Goal: Information Seeking & Learning: Learn about a topic

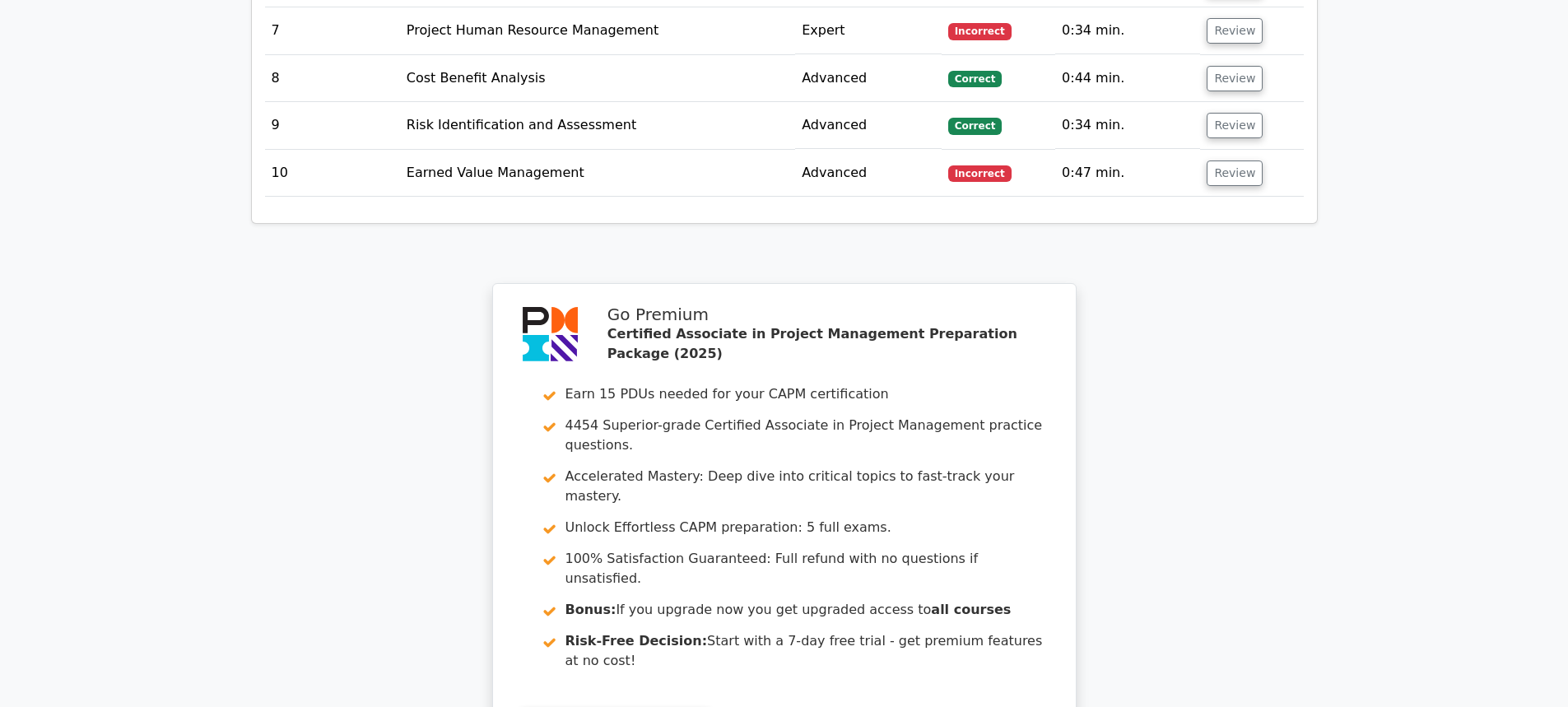
scroll to position [3027, 0]
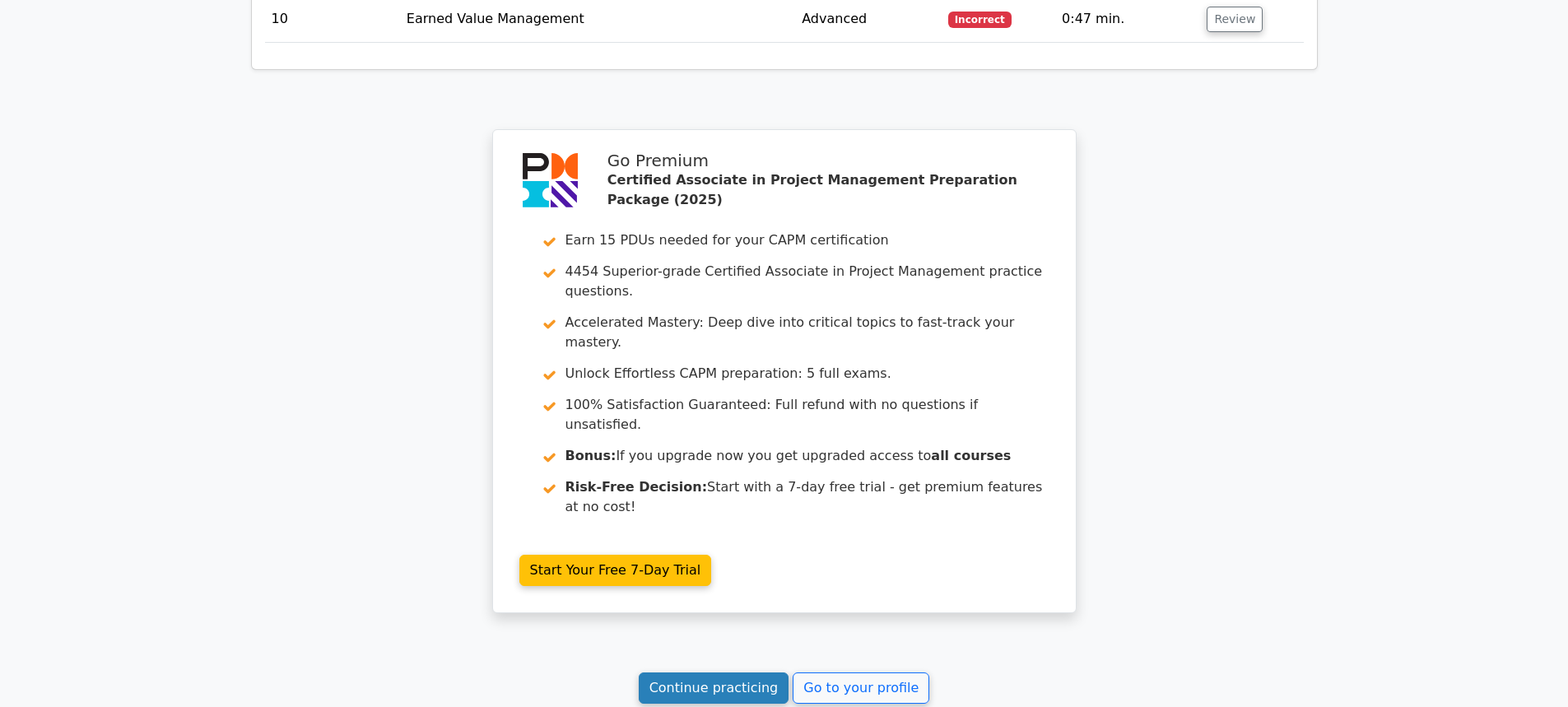
click at [677, 672] on link "Continue practicing" at bounding box center [714, 687] width 151 height 32
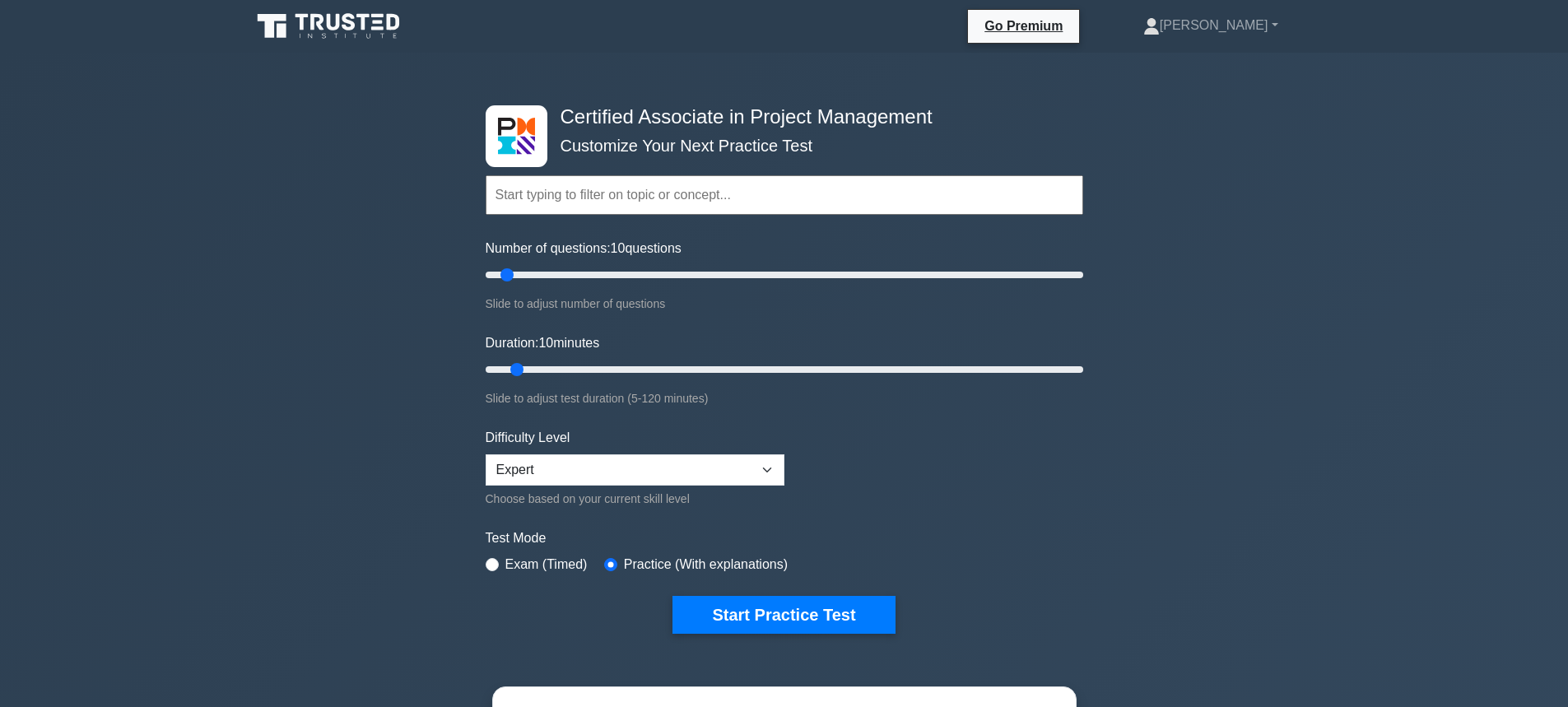
click at [766, 598] on button "Start Practice Test" at bounding box center [784, 615] width 222 height 38
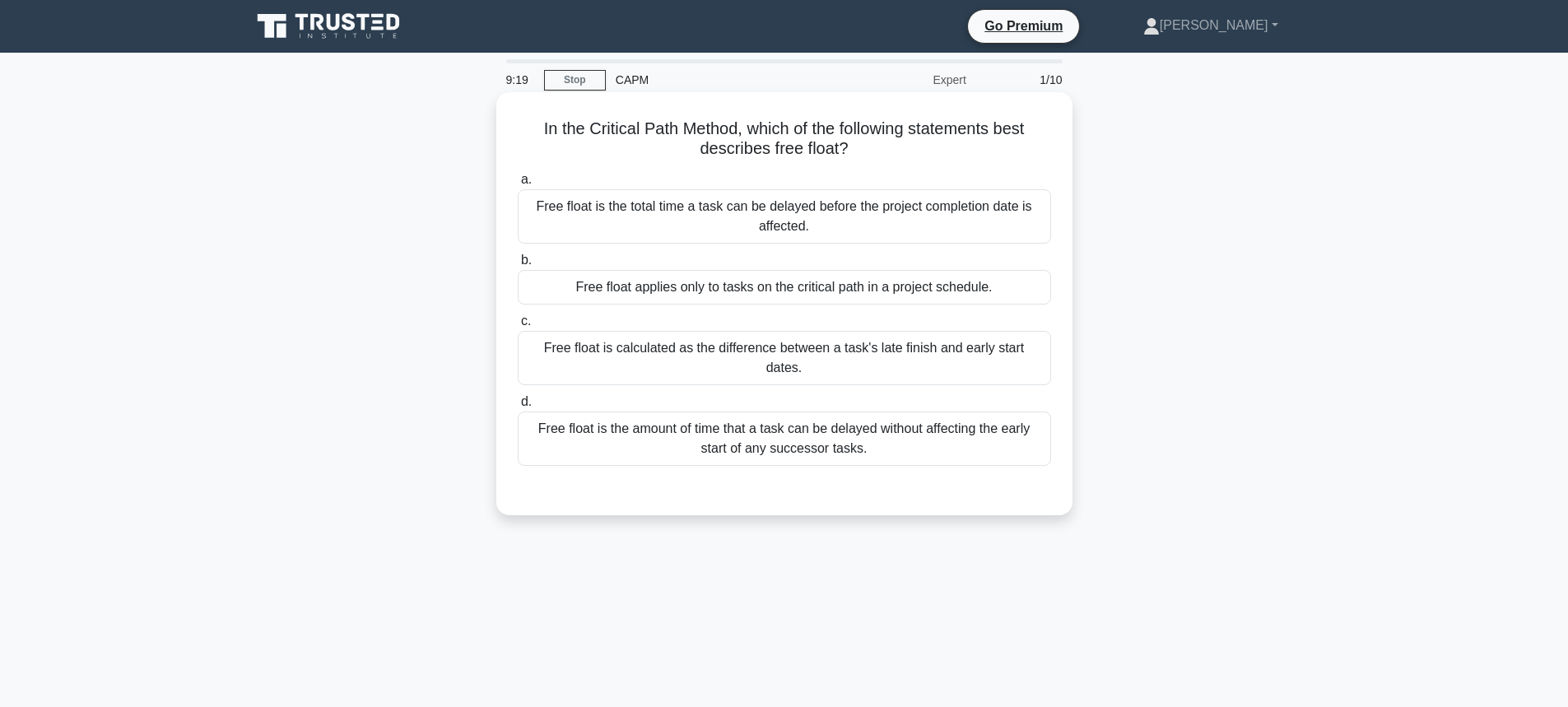
click at [760, 415] on div "Free float is the amount of time that a task can be delayed without affecting t…" at bounding box center [784, 439] width 534 height 55
click at [518, 407] on input "d. Free float is the amount of time that a task can be delayed without affectin…" at bounding box center [518, 402] width 0 height 11
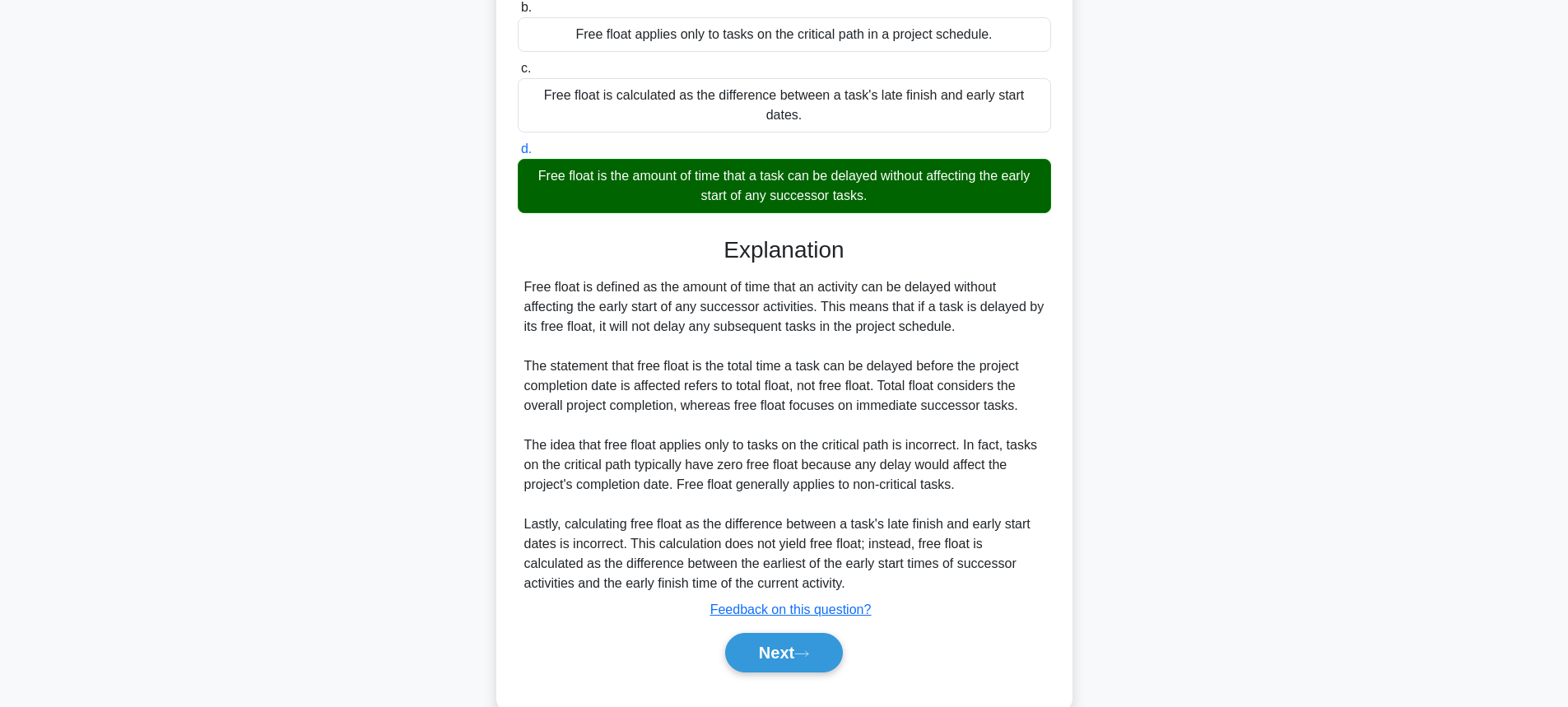
scroll to position [269, 0]
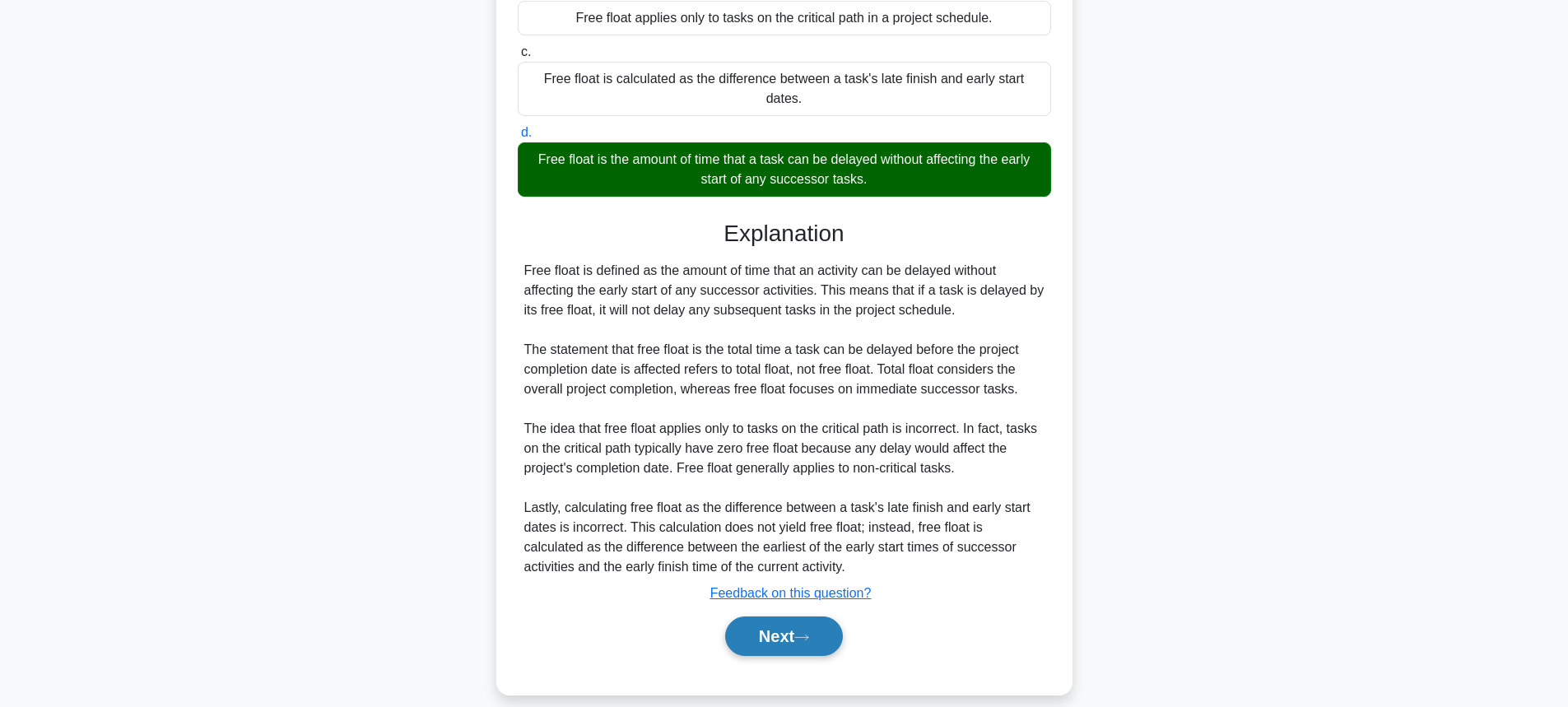
click at [811, 628] on button "Next" at bounding box center [784, 636] width 118 height 39
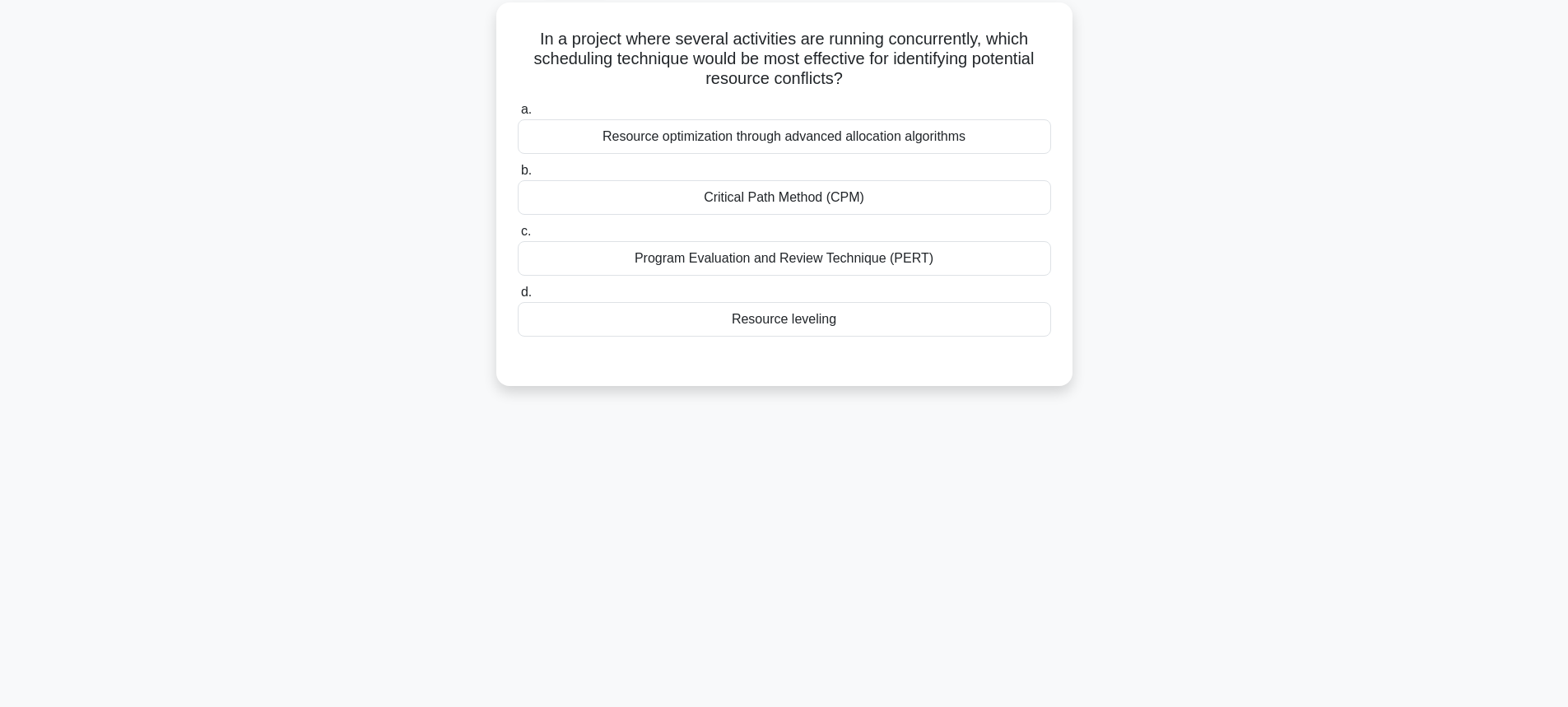
scroll to position [17, 0]
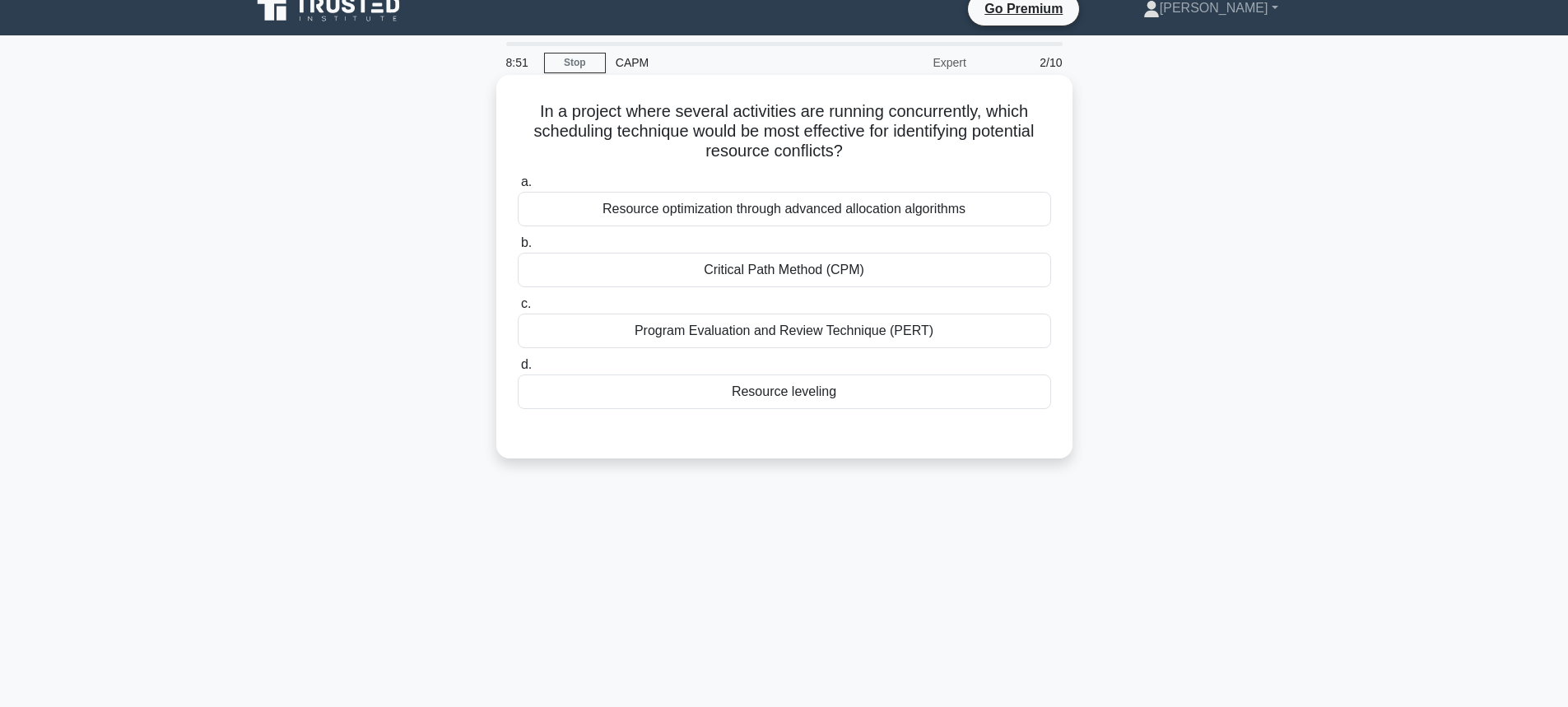
click at [815, 397] on div "Resource leveling" at bounding box center [784, 392] width 534 height 34
click at [518, 370] on input "d. Resource leveling" at bounding box center [518, 365] width 0 height 11
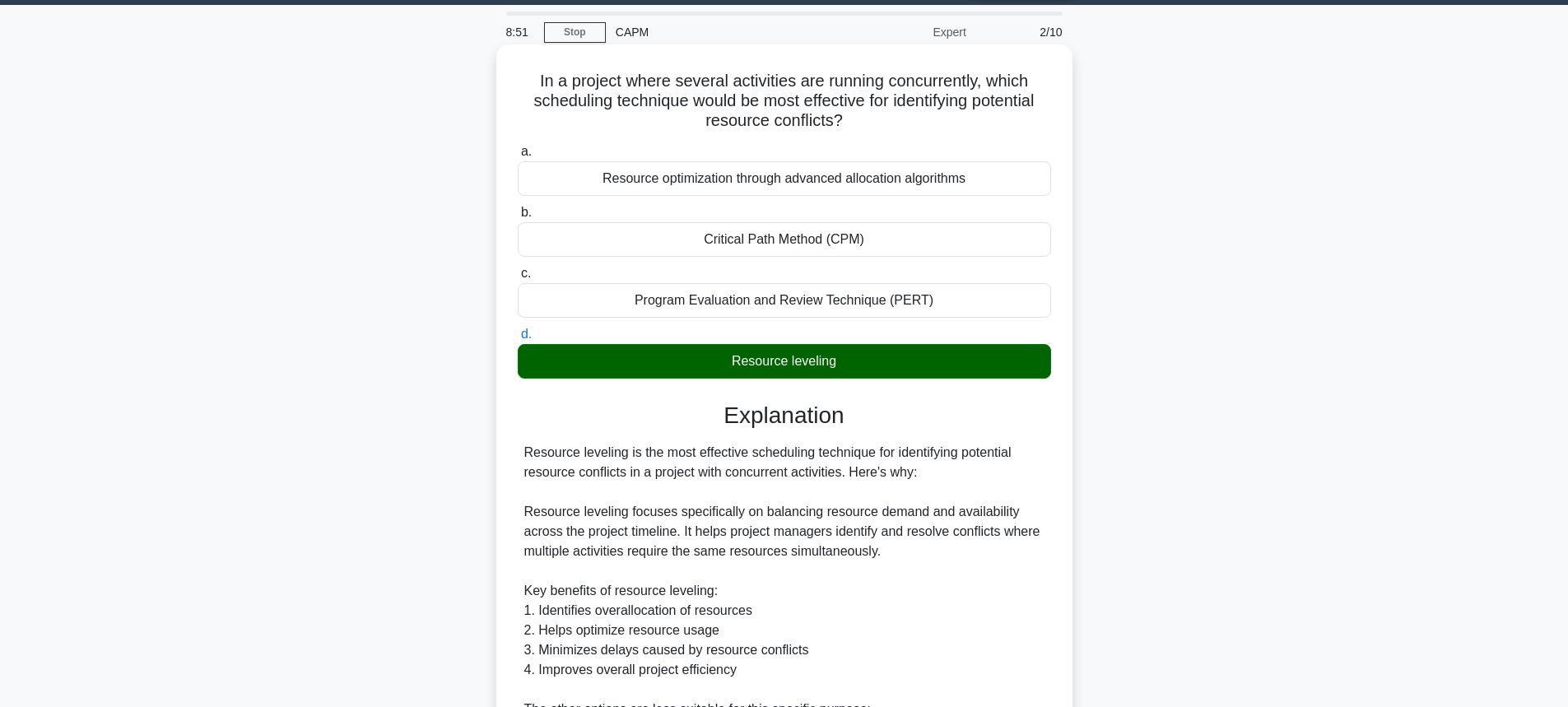
scroll to position [486, 0]
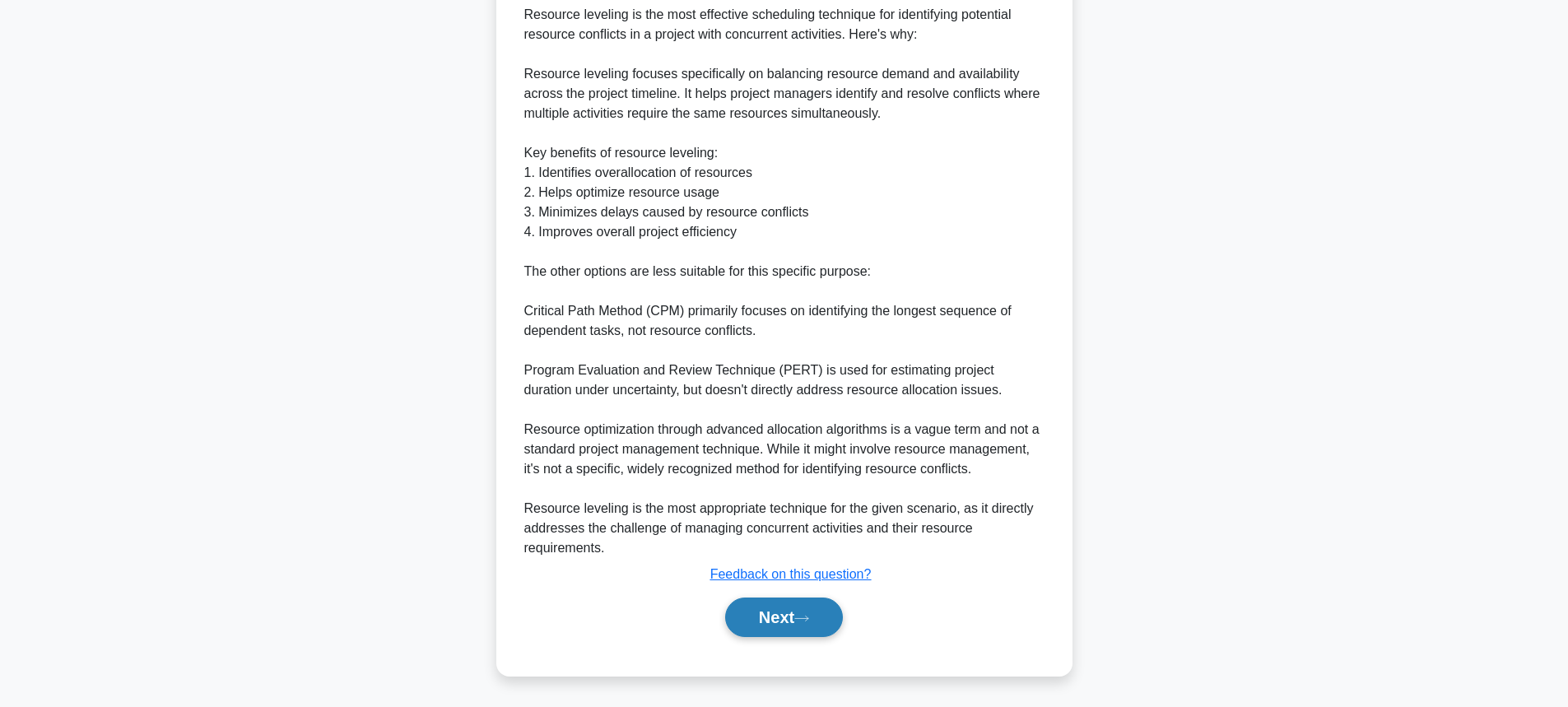
click at [802, 605] on button "Next" at bounding box center [784, 617] width 118 height 39
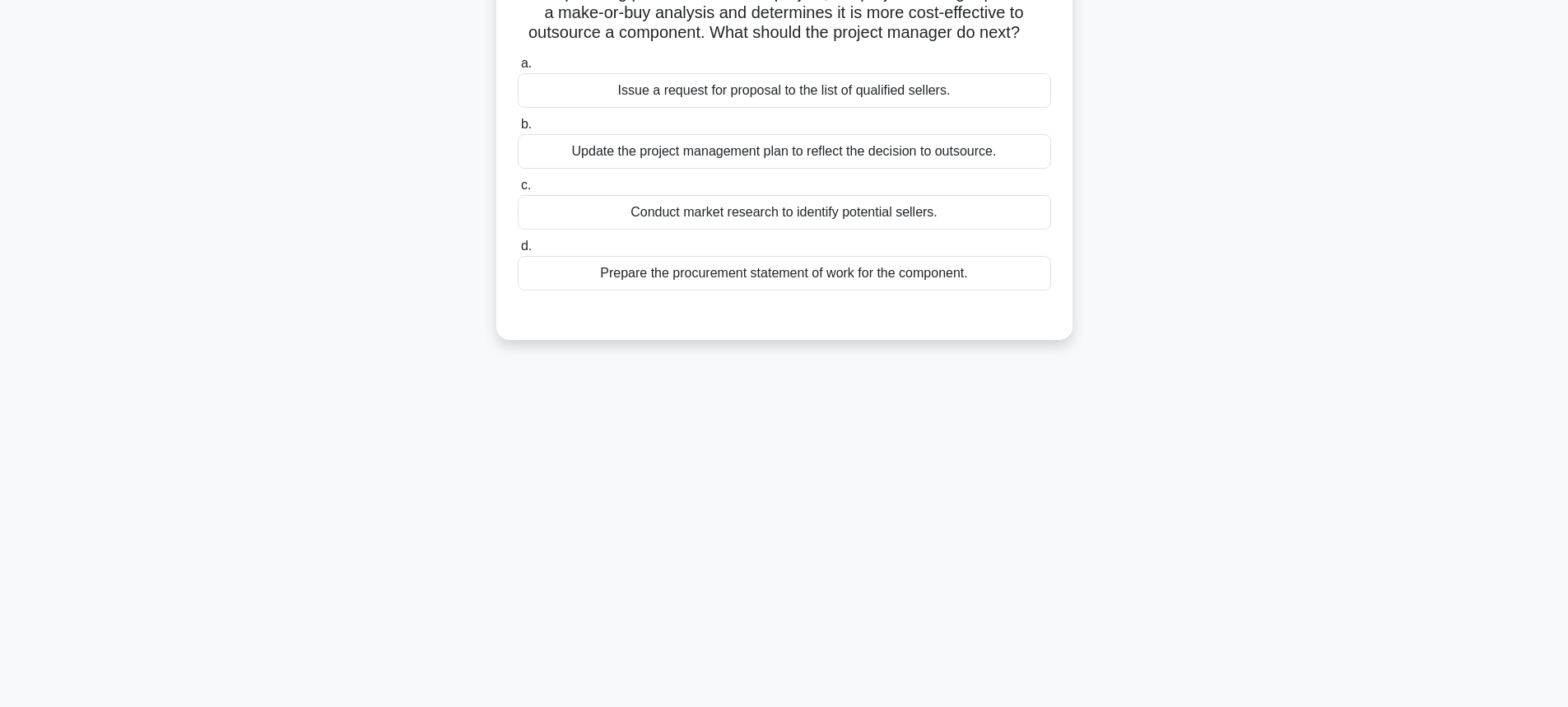
scroll to position [0, 0]
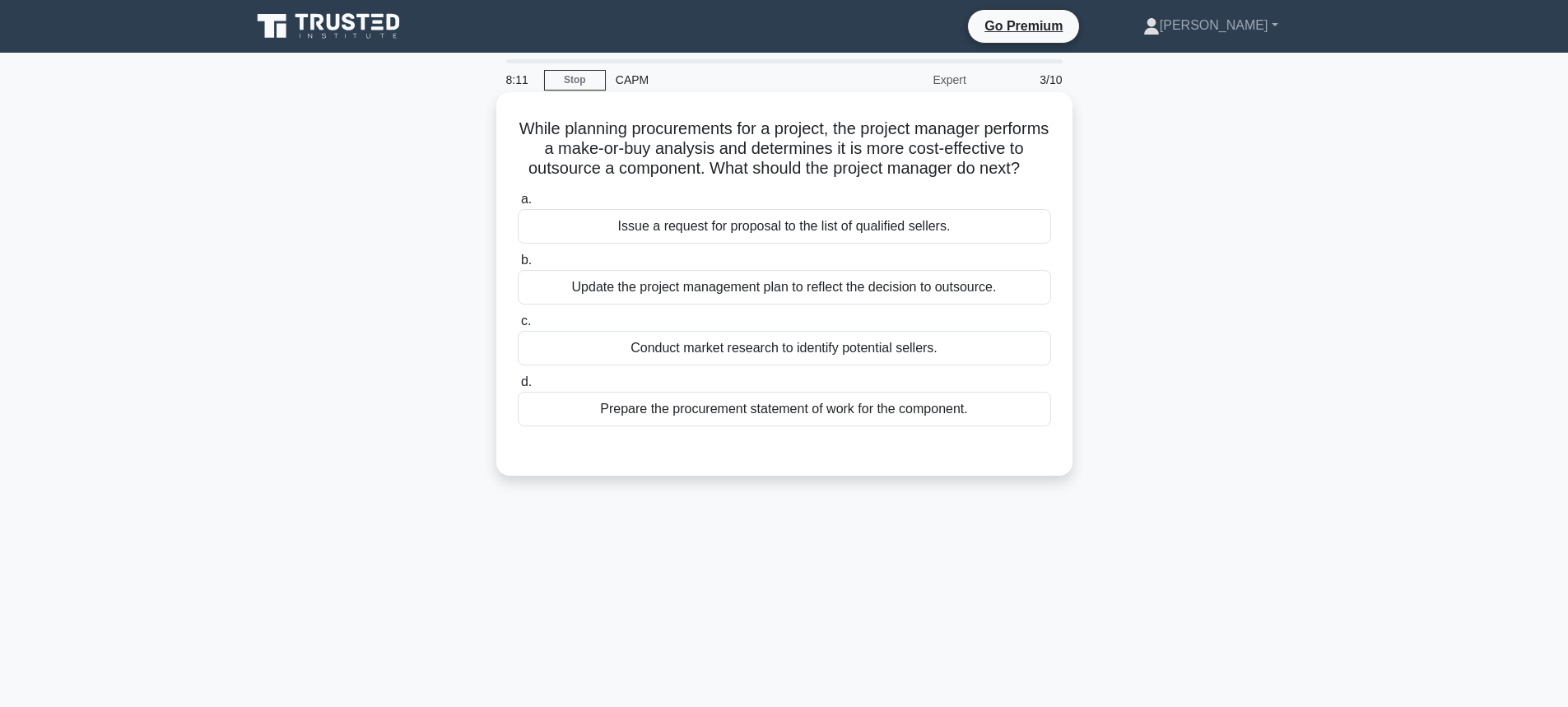
click at [754, 304] on div "Update the project management plan to reflect the decision to outsource." at bounding box center [784, 287] width 534 height 34
click at [518, 266] on input "b. Update the project management plan to reflect the decision to outsource." at bounding box center [518, 260] width 0 height 11
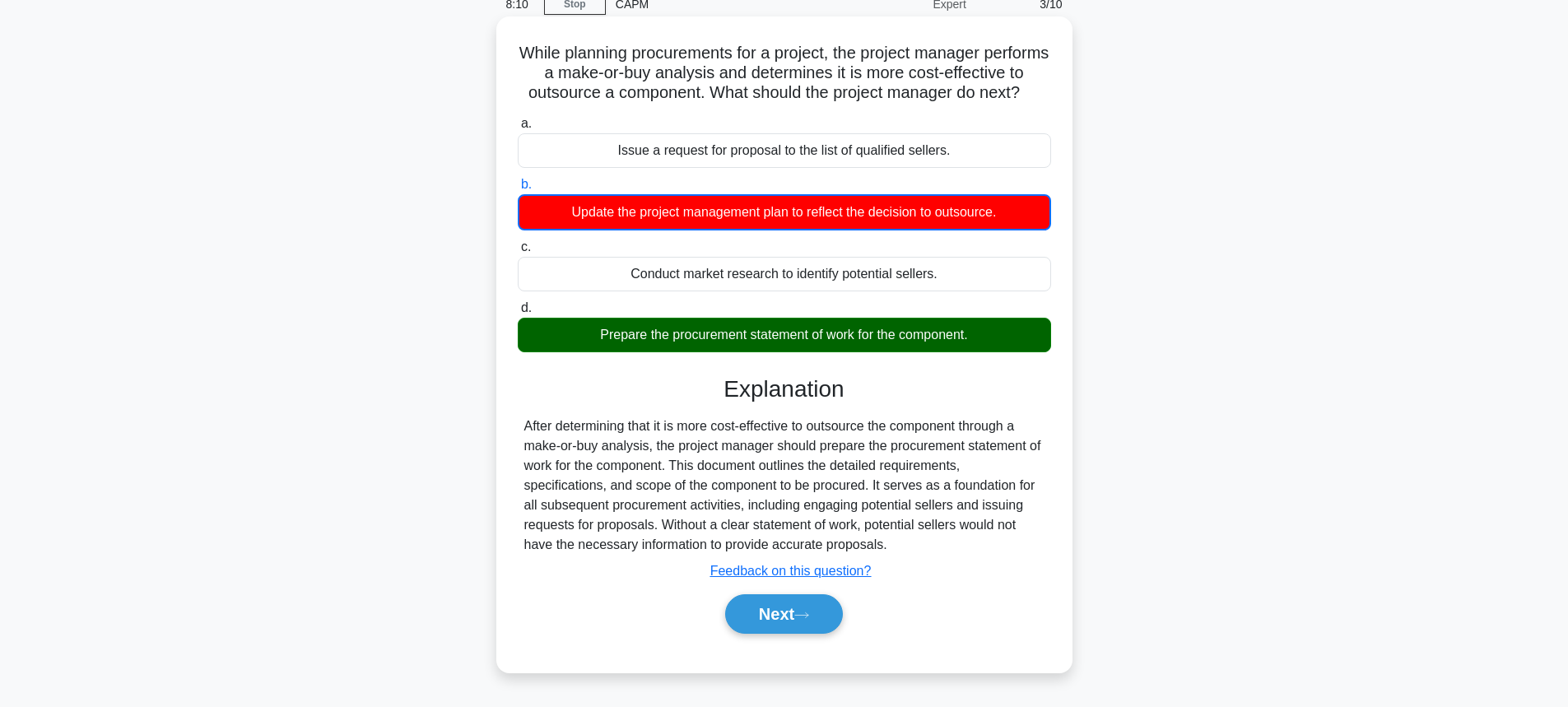
scroll to position [182, 0]
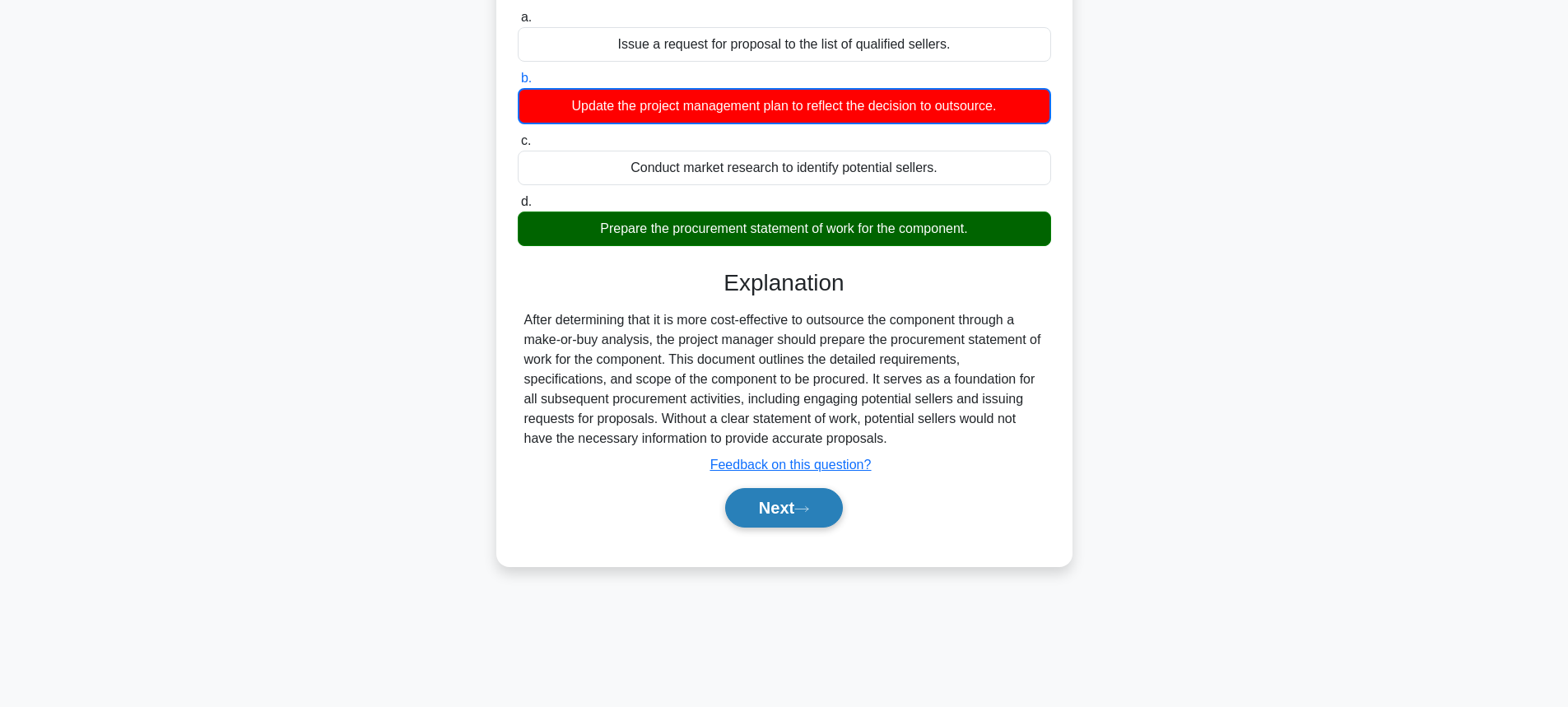
click at [806, 513] on icon at bounding box center [802, 509] width 15 height 9
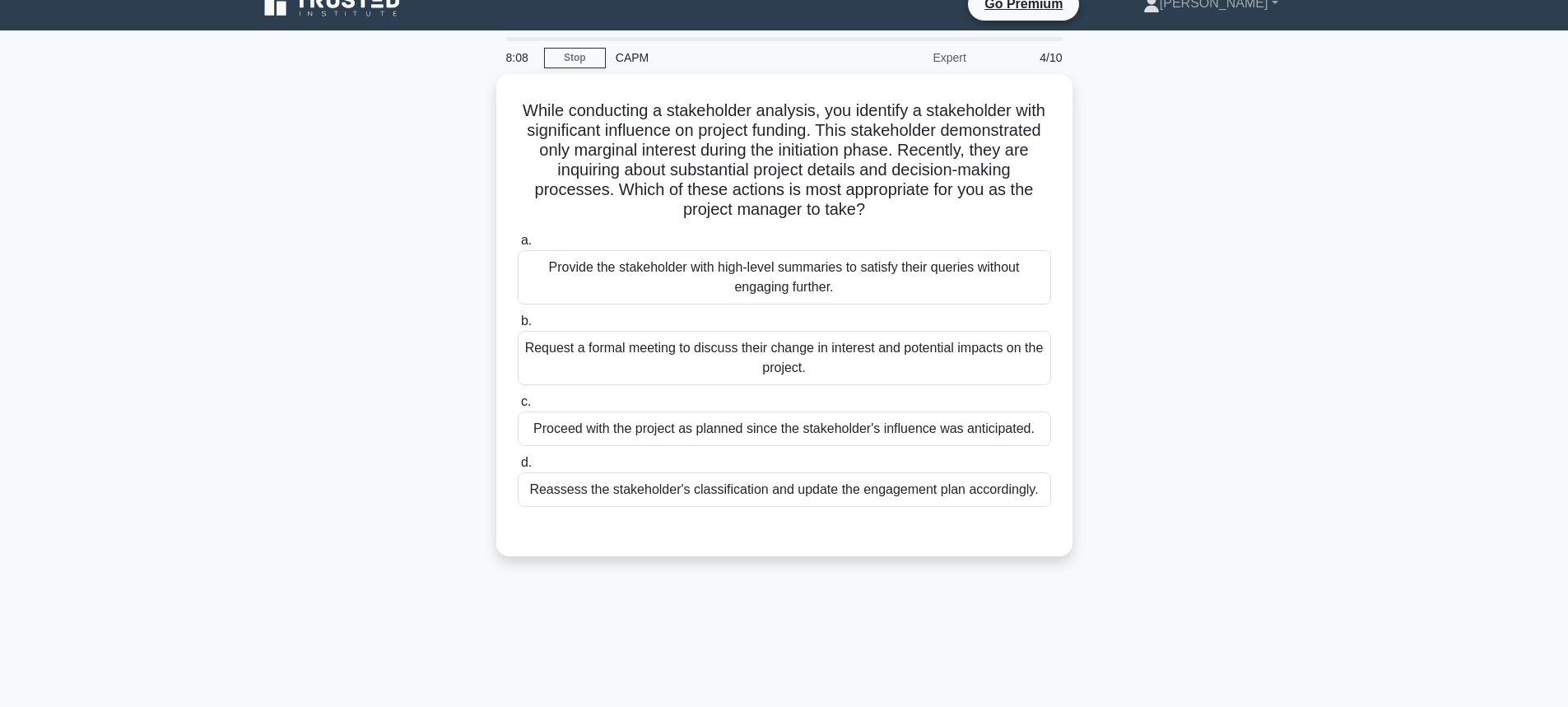
scroll to position [0, 0]
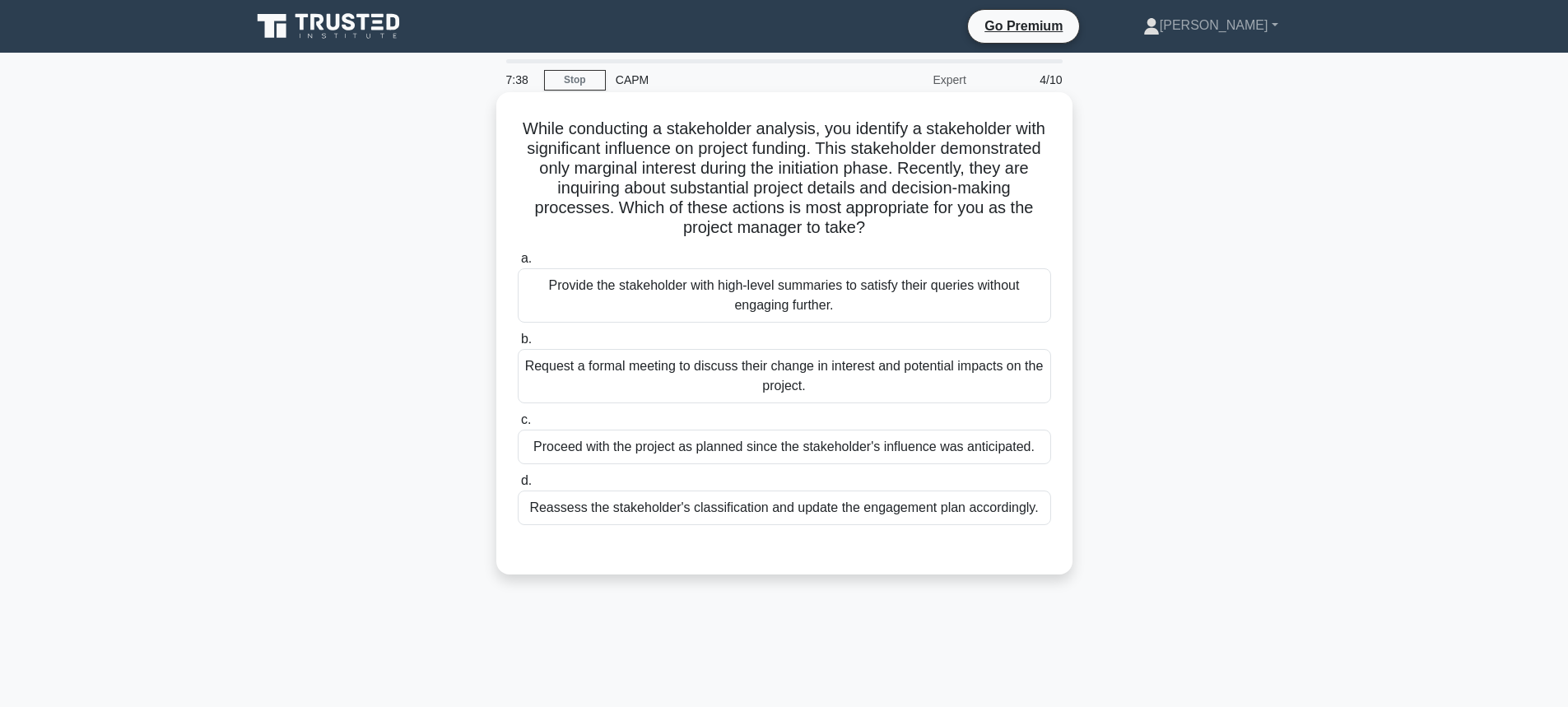
click at [863, 504] on div "Reassess the stakeholder's classification and update the engagement plan accord…" at bounding box center [784, 508] width 534 height 34
click at [518, 486] on input "d. Reassess the stakeholder's classification and update the engagement plan acc…" at bounding box center [518, 480] width 0 height 11
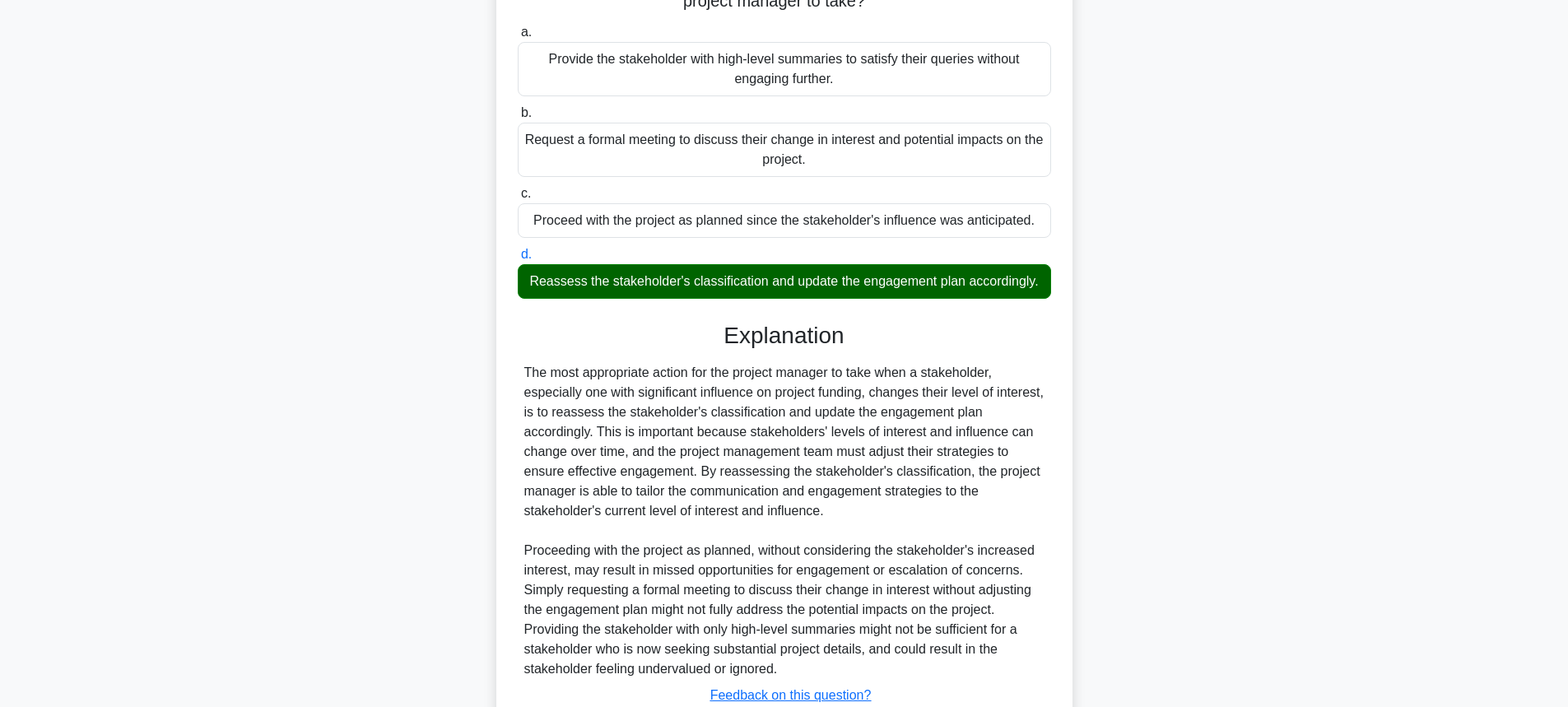
scroll to position [348, 0]
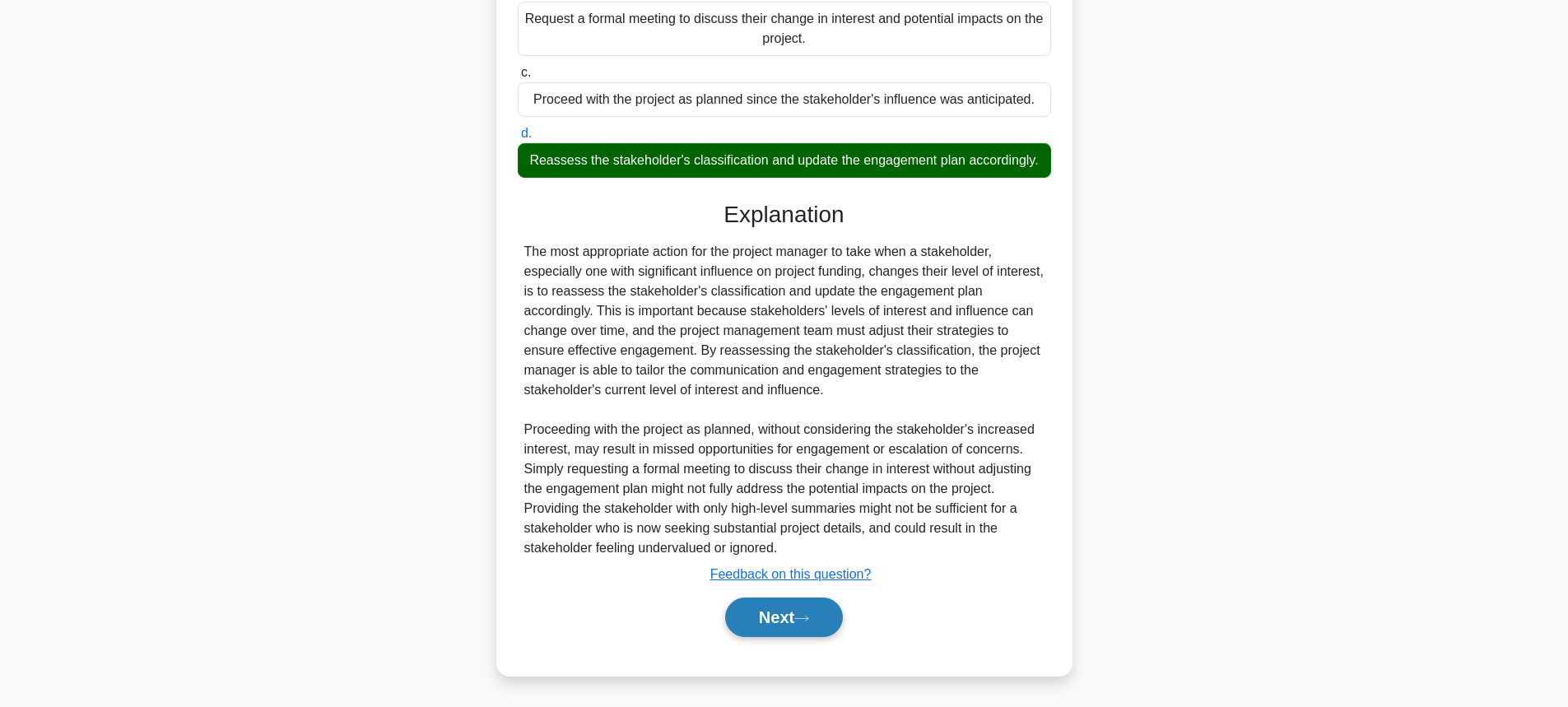
click at [811, 623] on button "Next" at bounding box center [784, 617] width 118 height 39
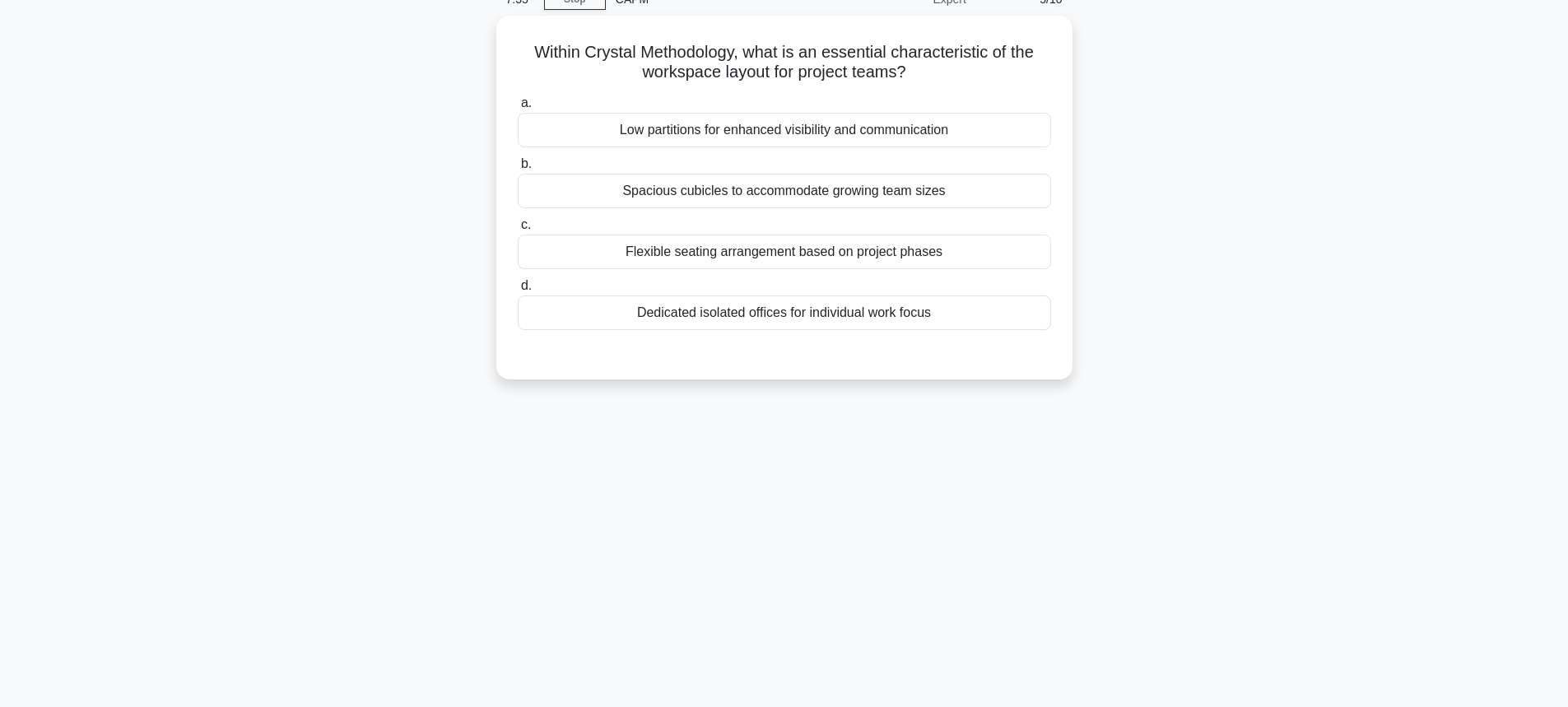
scroll to position [0, 0]
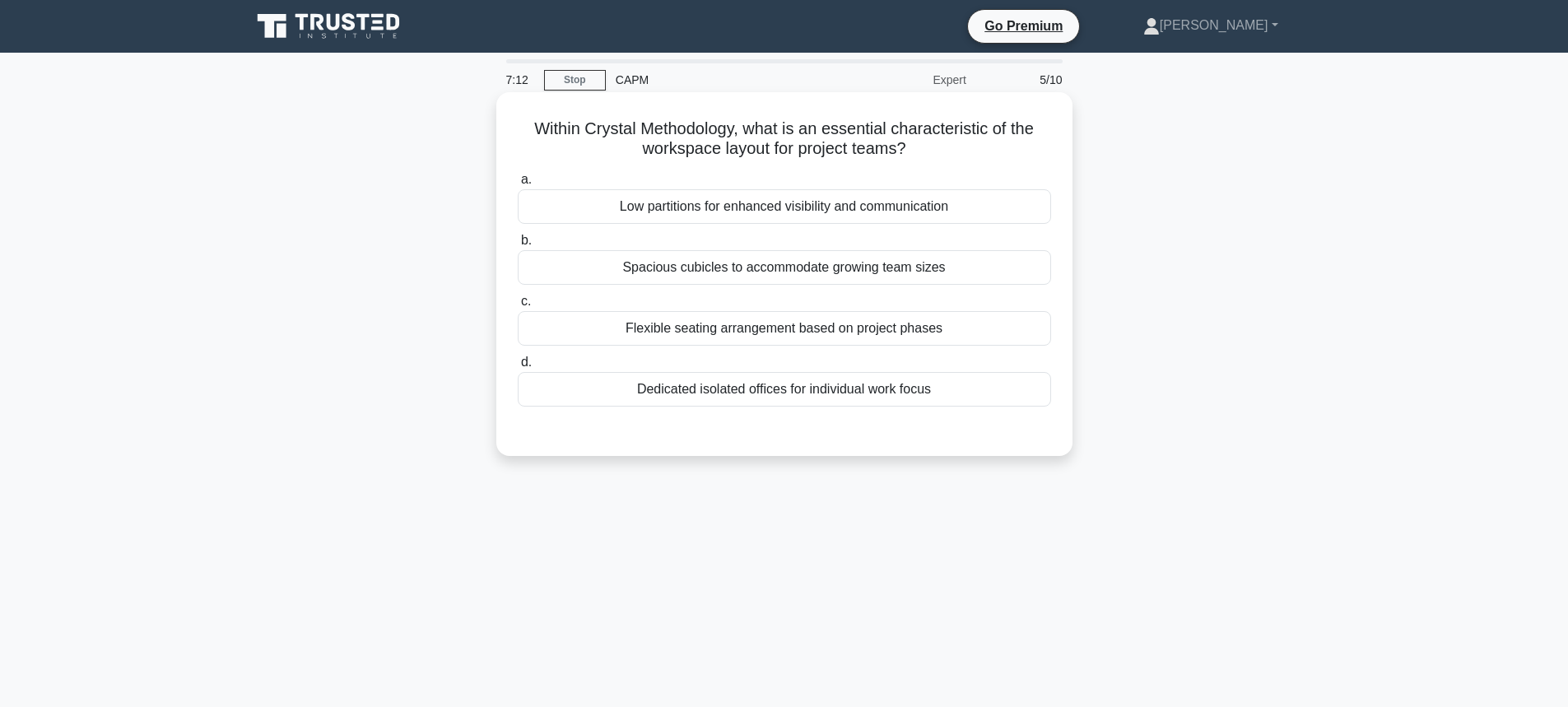
click at [771, 211] on div "Low partitions for enhanced visibility and communication" at bounding box center [784, 206] width 534 height 34
click at [518, 186] on input "a. Low partitions for enhanced visibility and communication" at bounding box center [518, 180] width 0 height 11
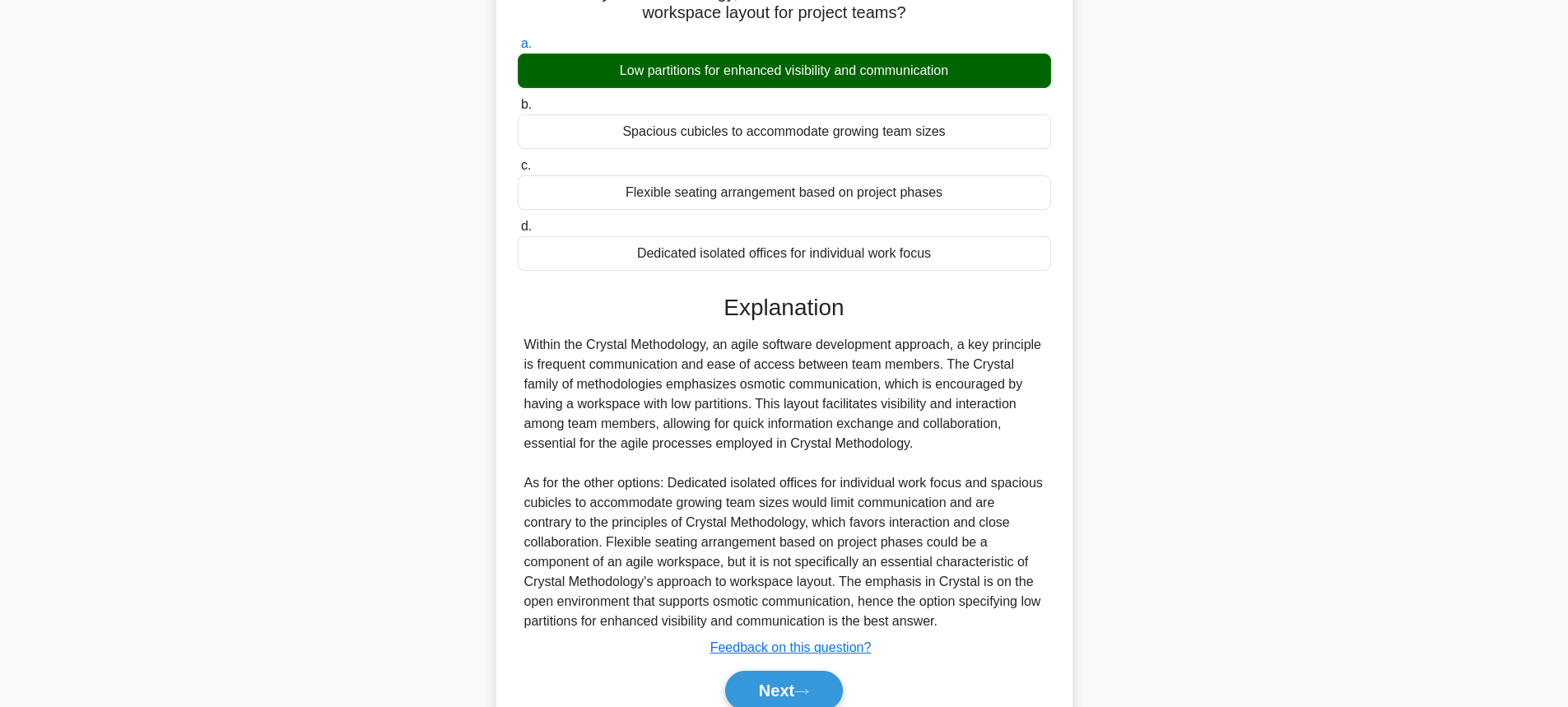
scroll to position [209, 0]
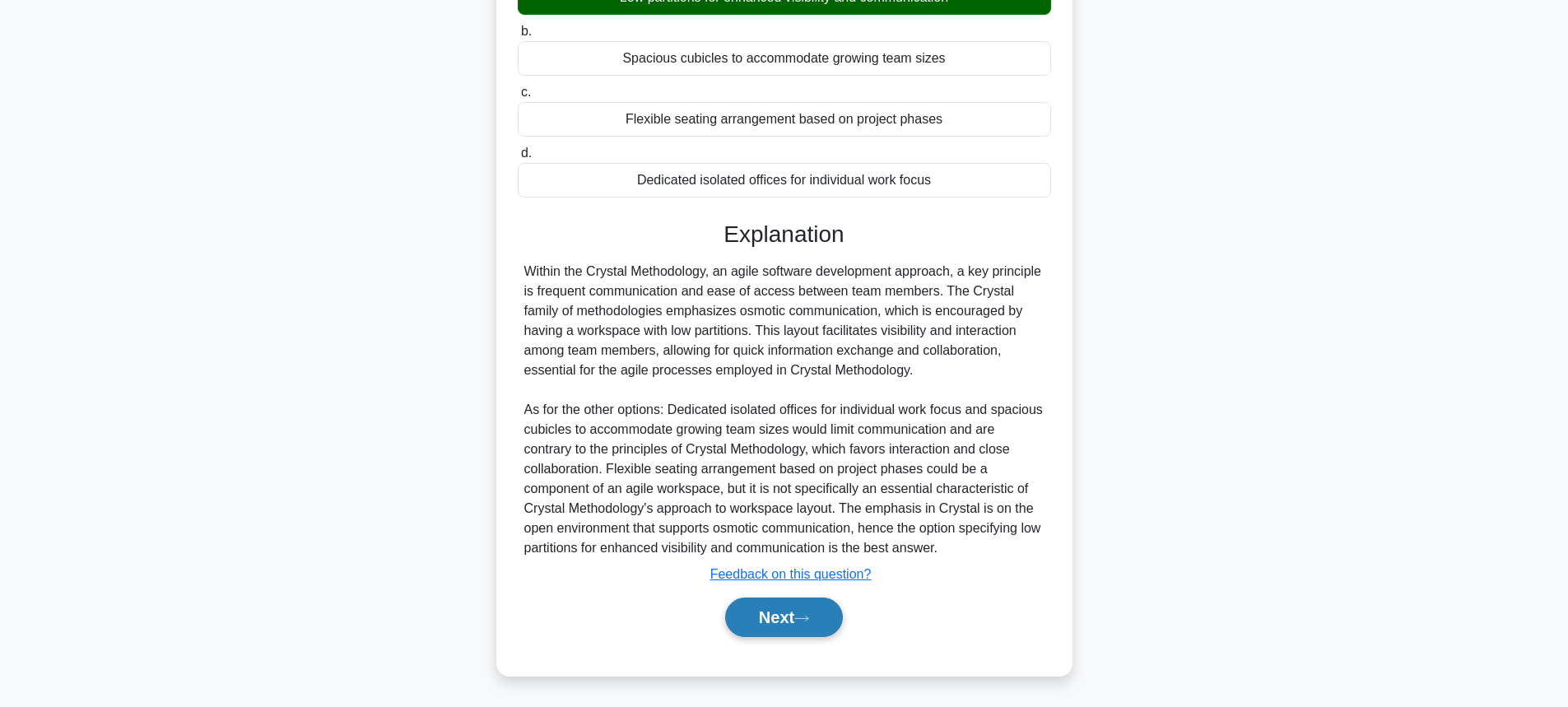
click at [779, 621] on button "Next" at bounding box center [784, 617] width 118 height 39
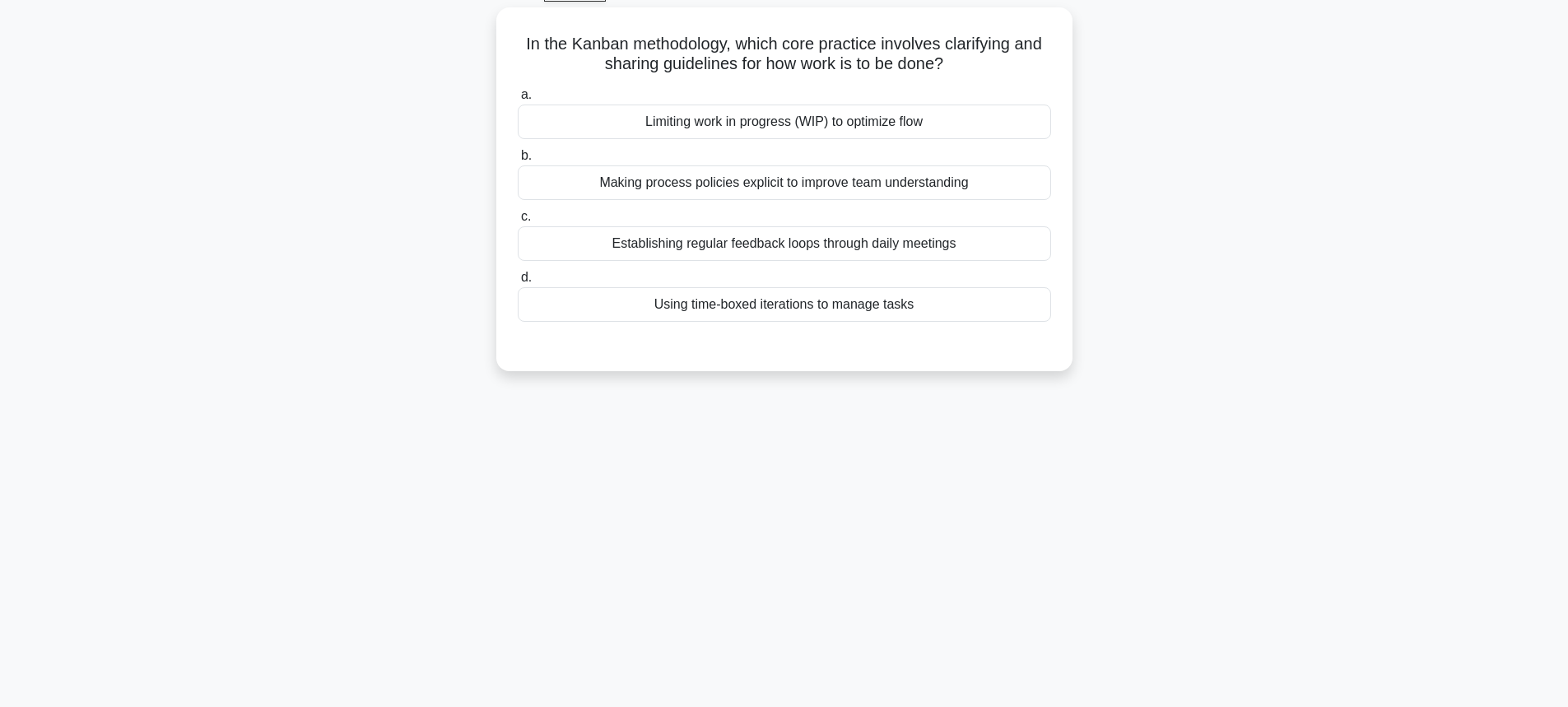
scroll to position [17, 0]
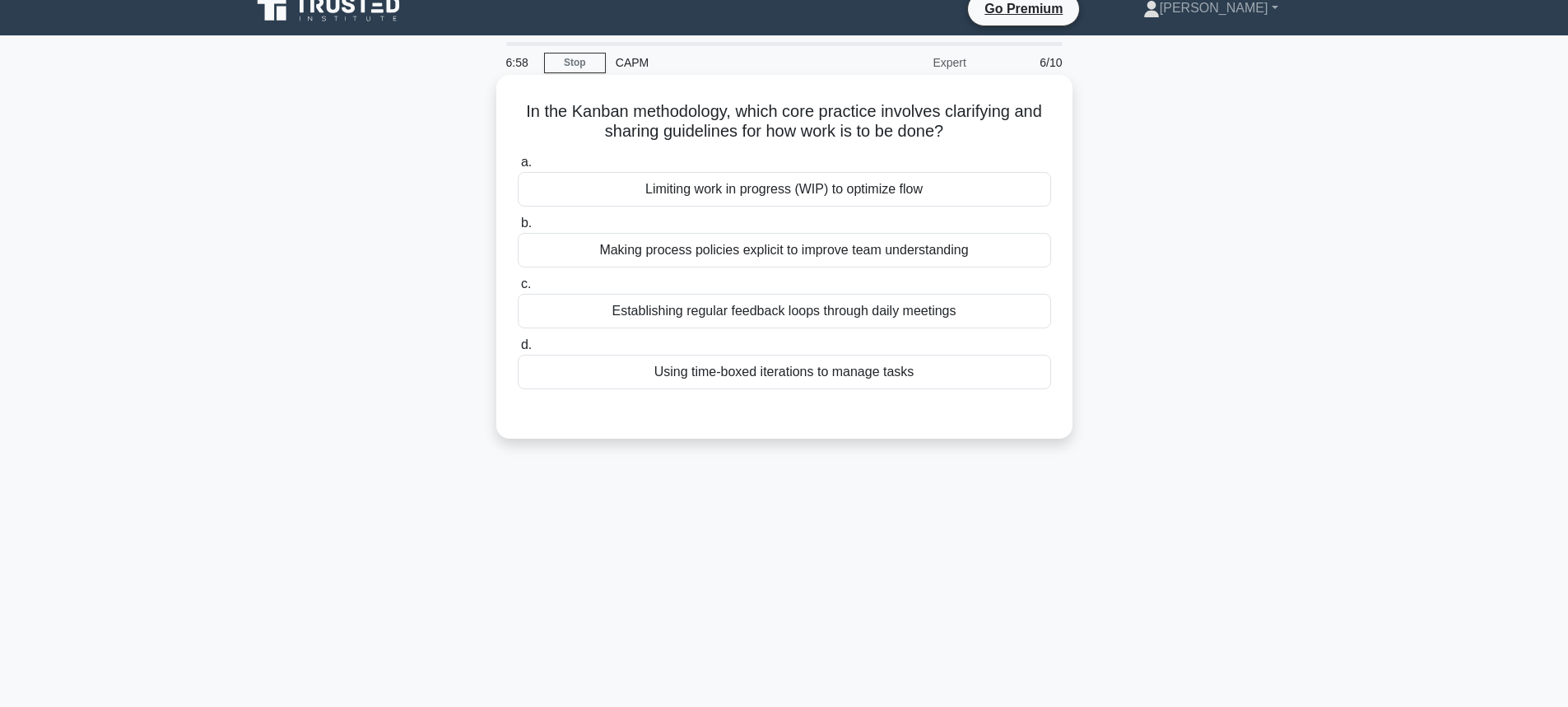
click at [773, 190] on div "Limiting work in progress (WIP) to optimize flow" at bounding box center [784, 189] width 534 height 34
click at [518, 168] on input "a. Limiting work in progress (WIP) to optimize flow" at bounding box center [518, 162] width 0 height 11
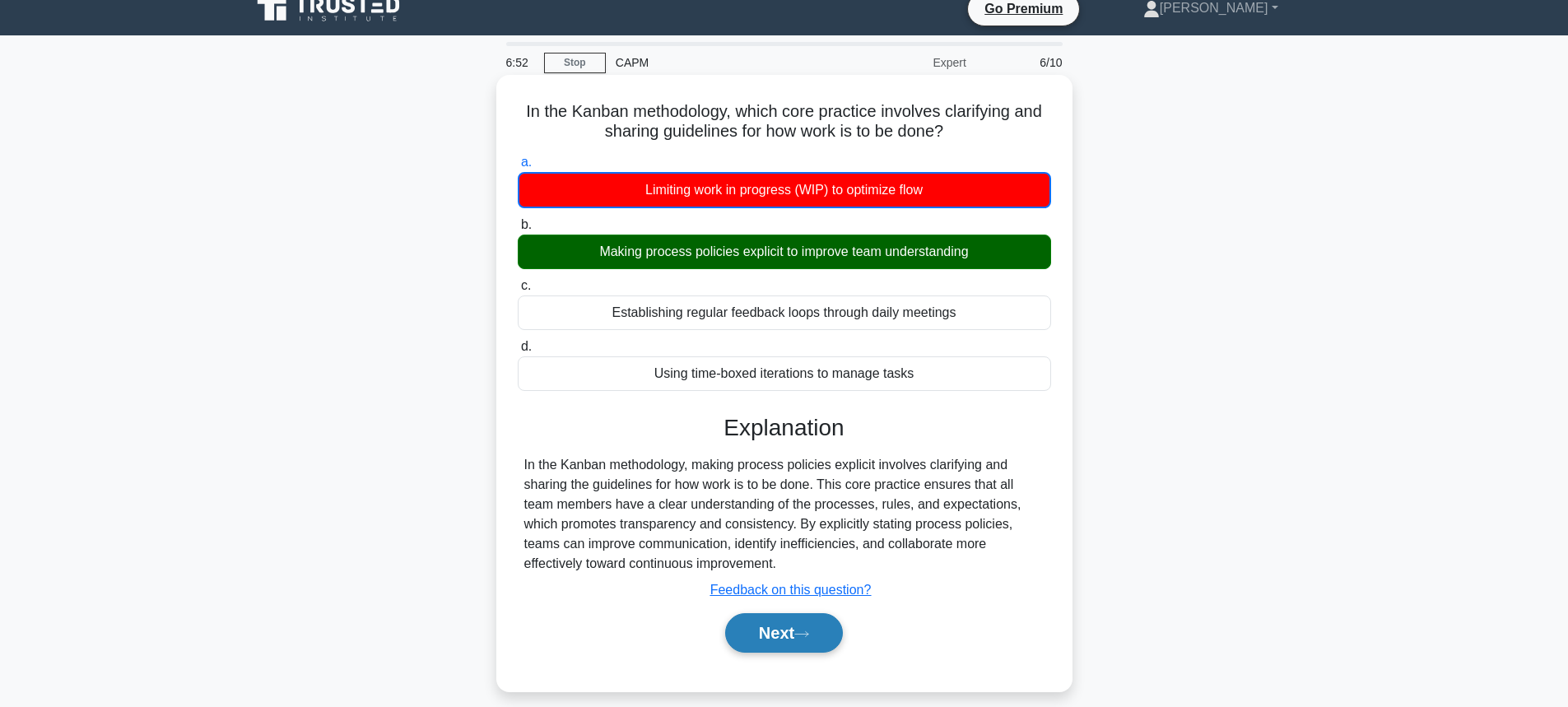
click at [775, 638] on button "Next" at bounding box center [784, 633] width 118 height 39
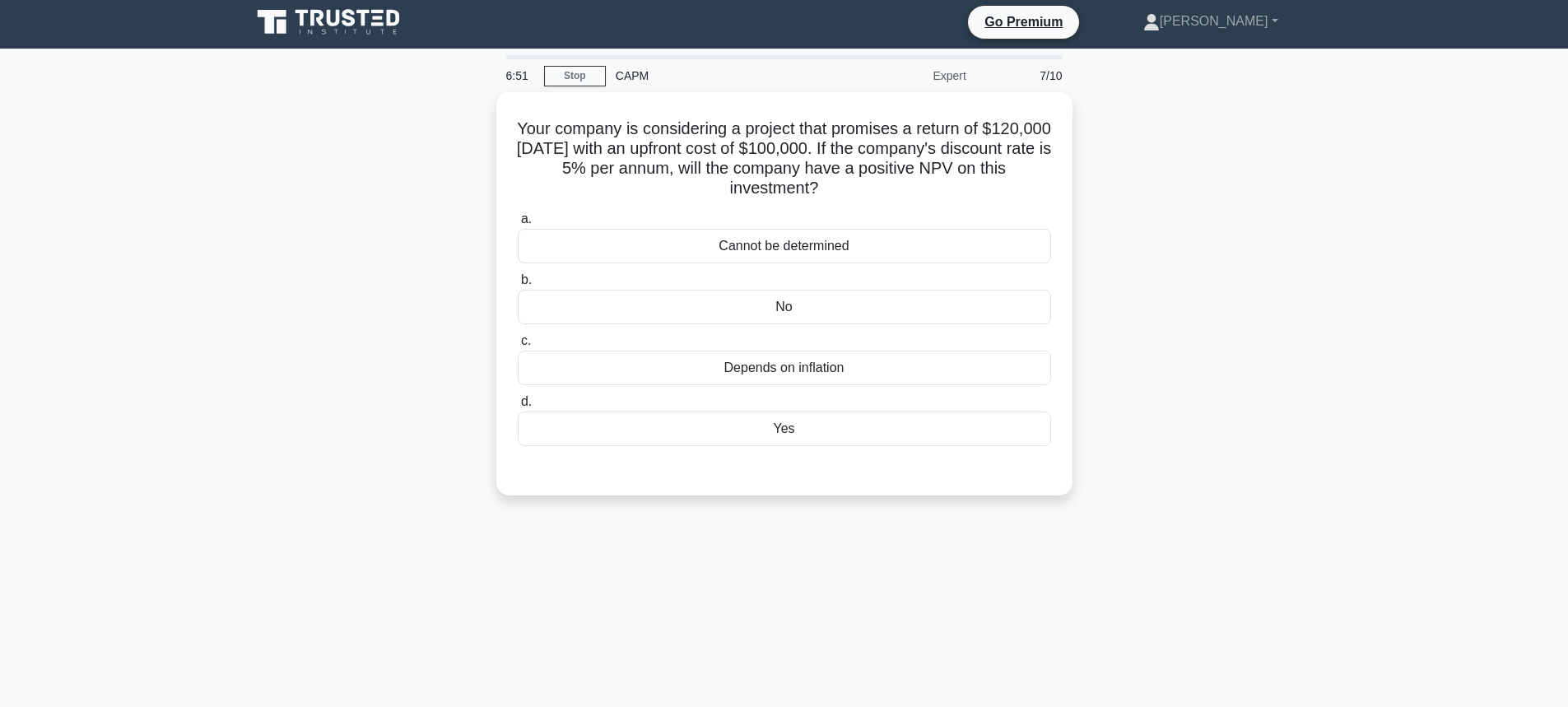
scroll to position [0, 0]
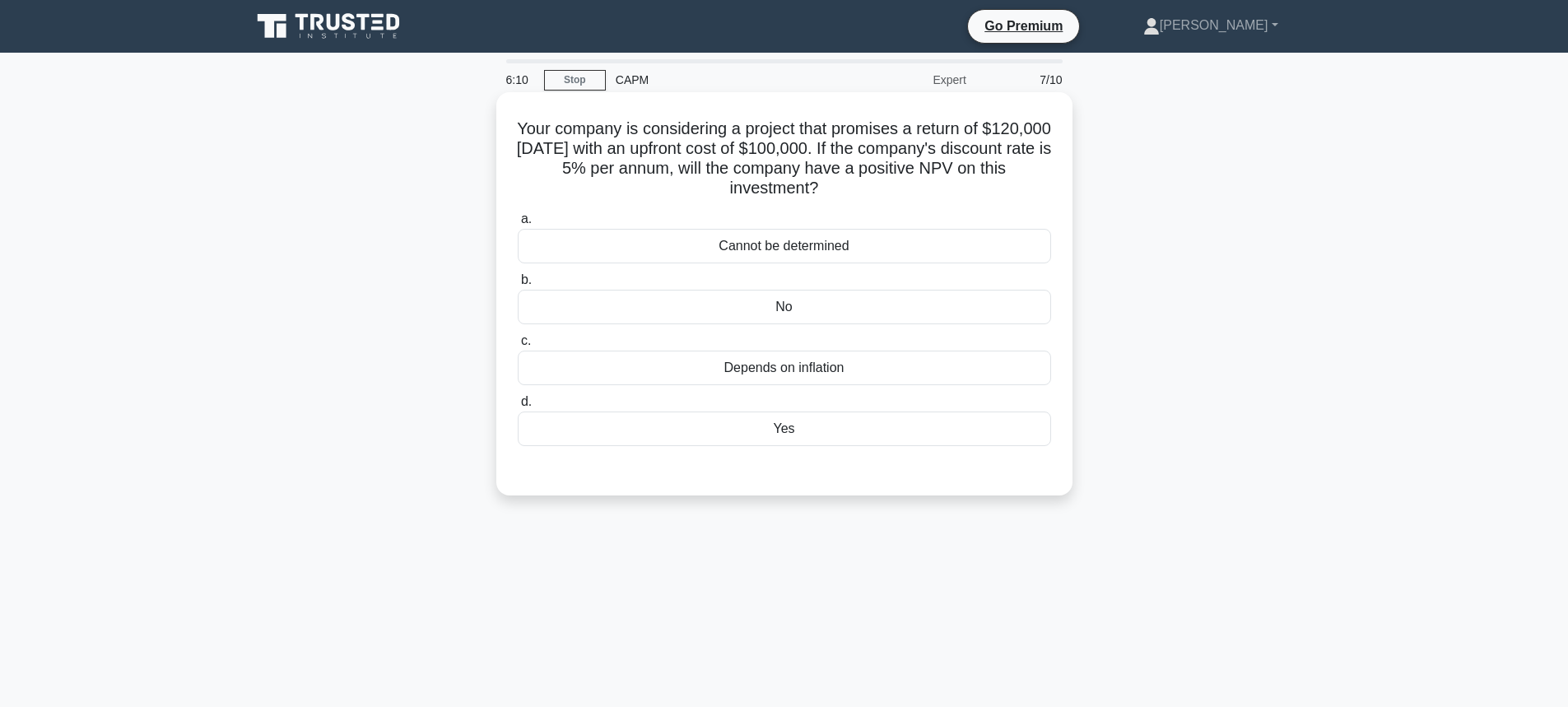
click at [717, 303] on div "No" at bounding box center [784, 307] width 534 height 34
click at [518, 286] on input "b. No" at bounding box center [518, 280] width 0 height 11
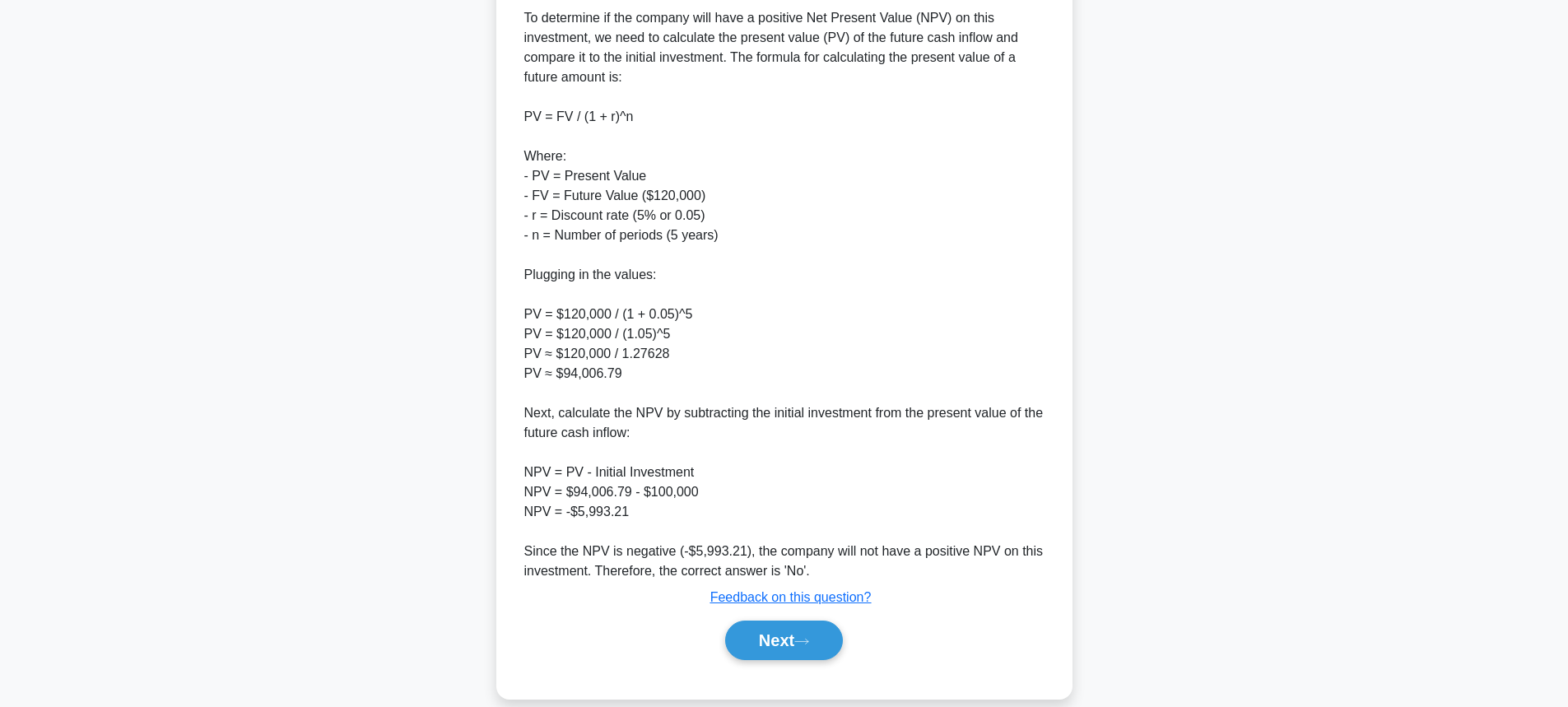
scroll to position [526, 0]
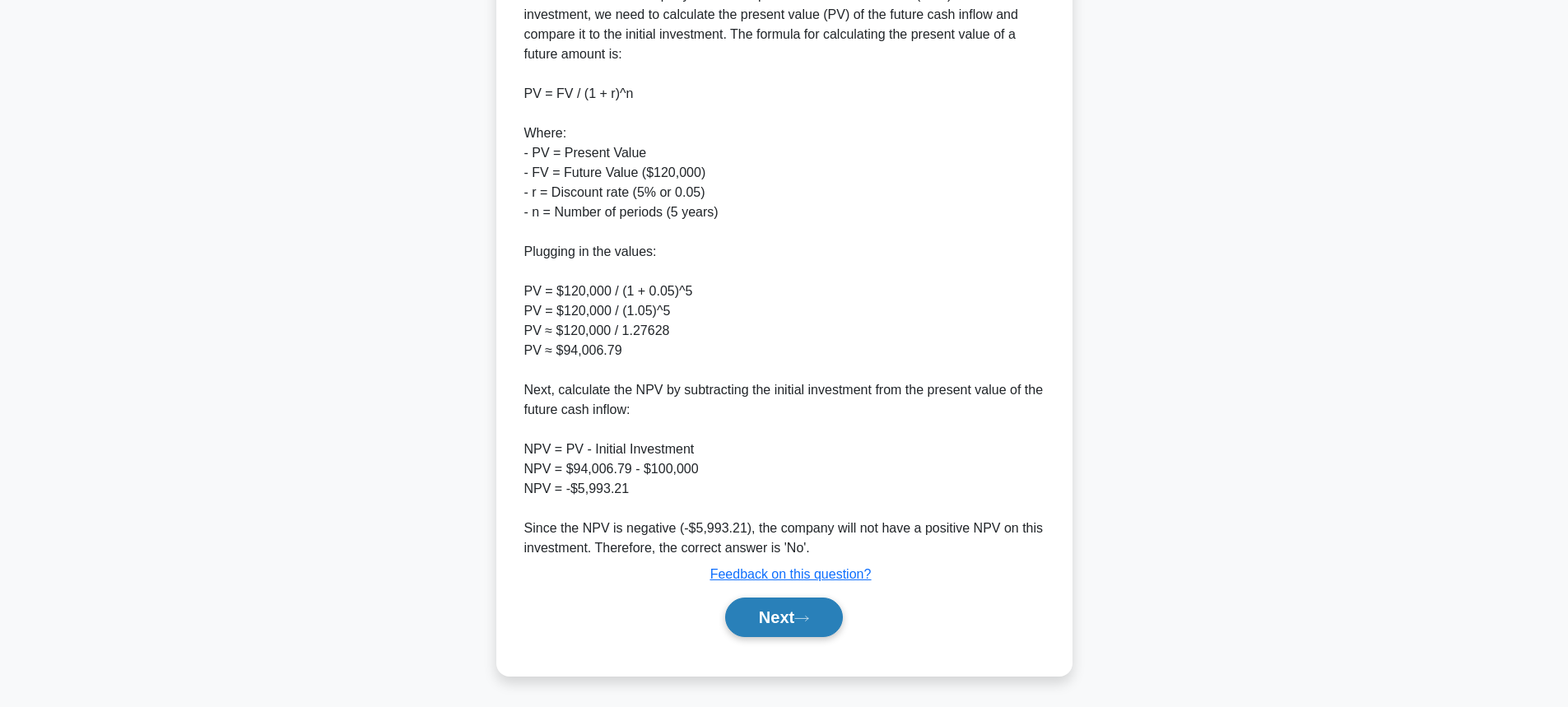
click at [782, 629] on button "Next" at bounding box center [784, 617] width 118 height 39
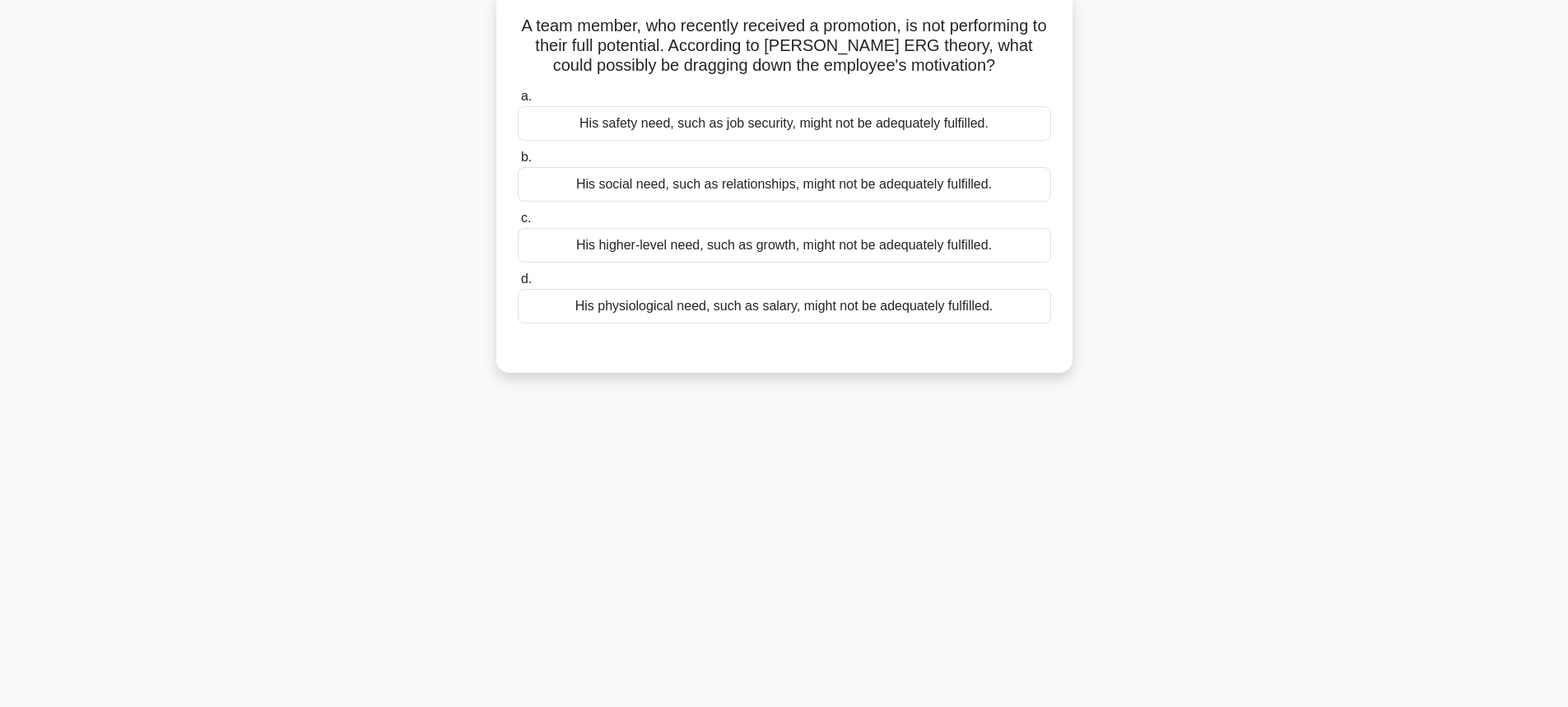
scroll to position [0, 0]
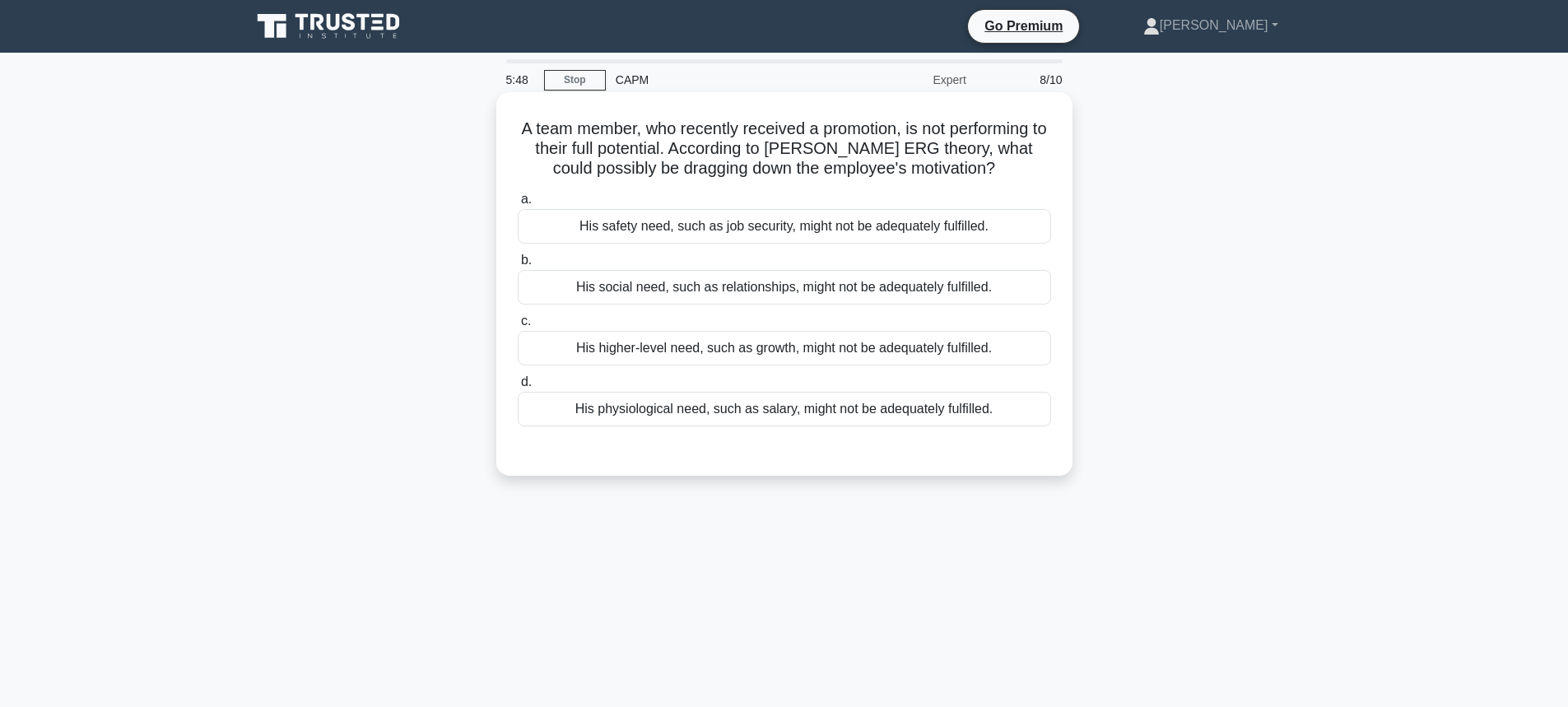
click at [706, 359] on div "His higher-level need, such as growth, might not be adequately fulfilled." at bounding box center [784, 348] width 534 height 34
click at [518, 327] on input "c. His higher-level need, such as growth, might not be adequately fulfilled." at bounding box center [518, 321] width 0 height 11
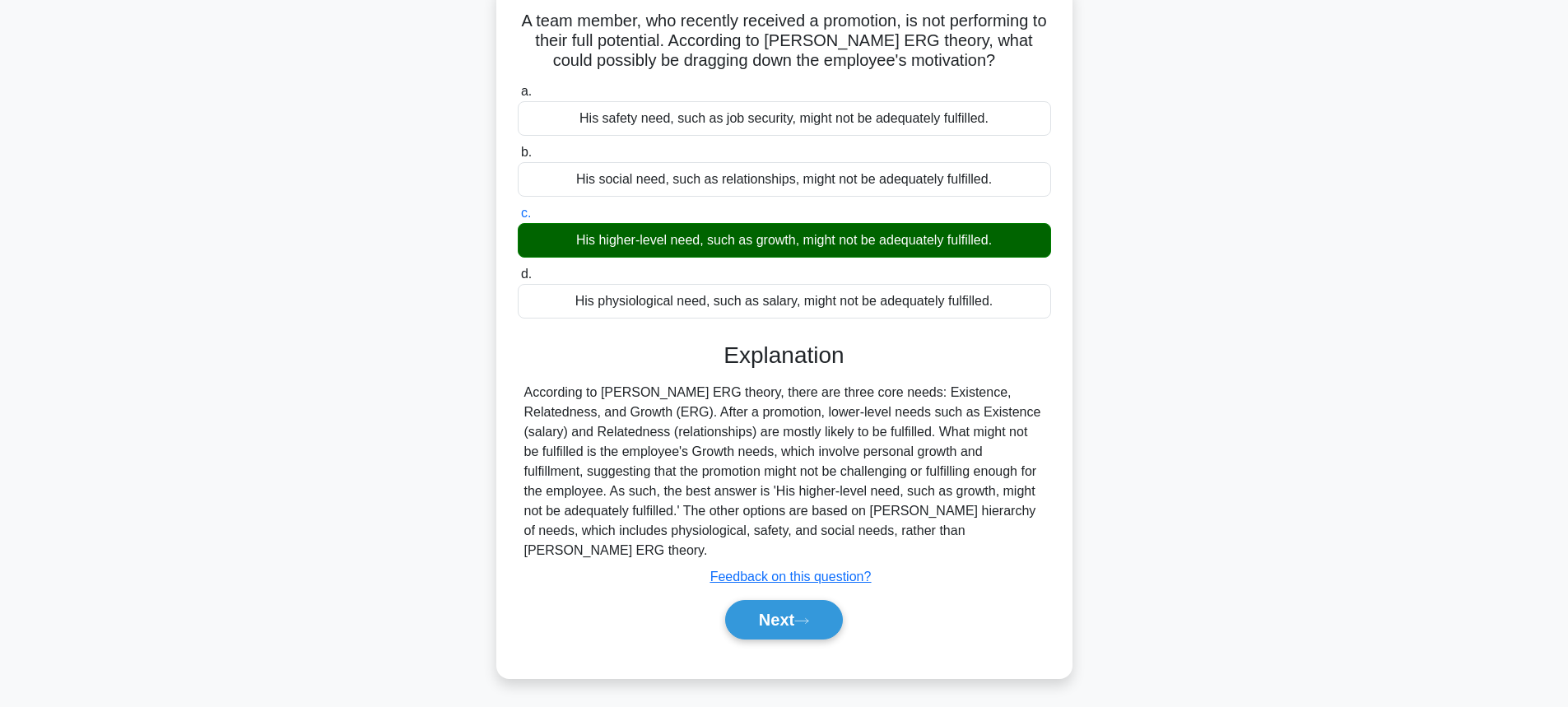
scroll to position [182, 0]
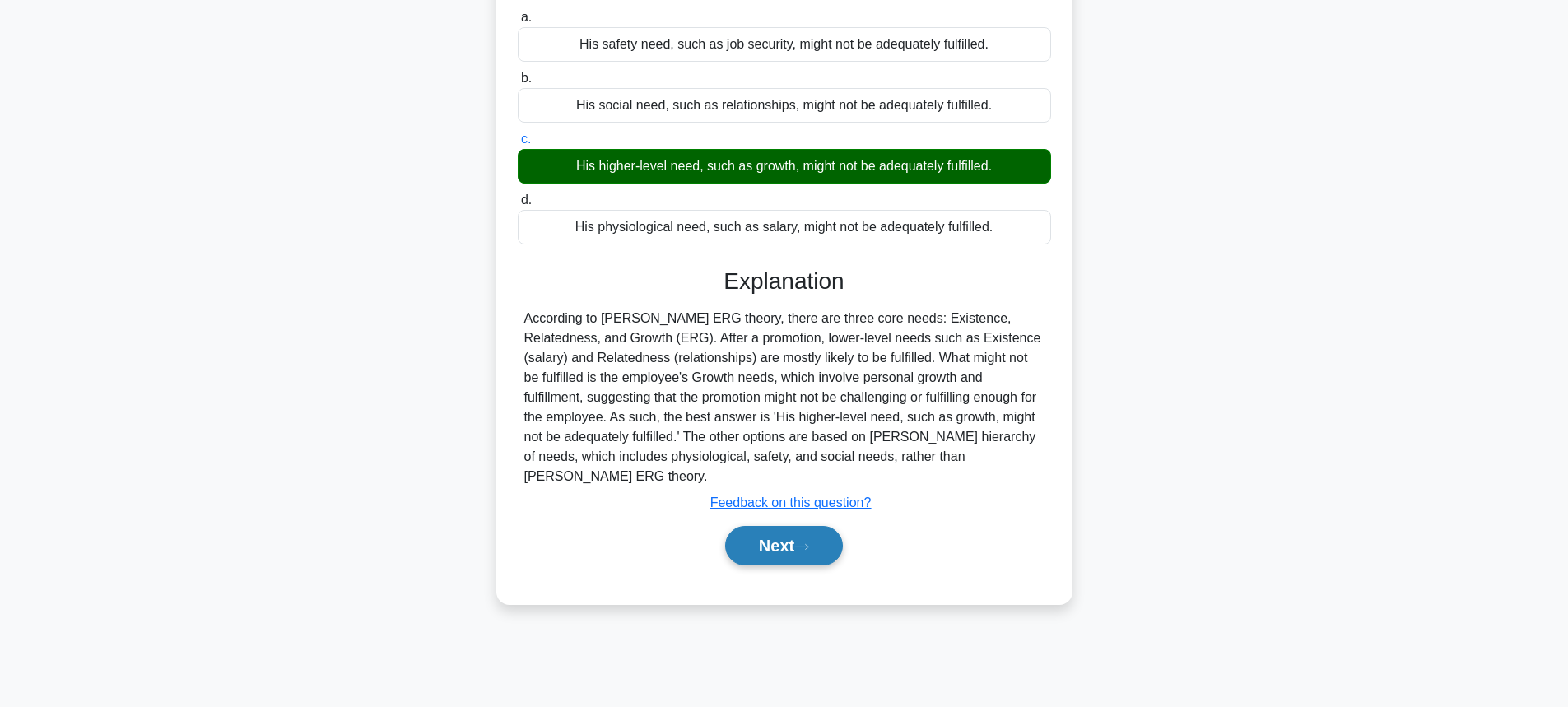
click at [794, 532] on button "Next" at bounding box center [784, 545] width 118 height 39
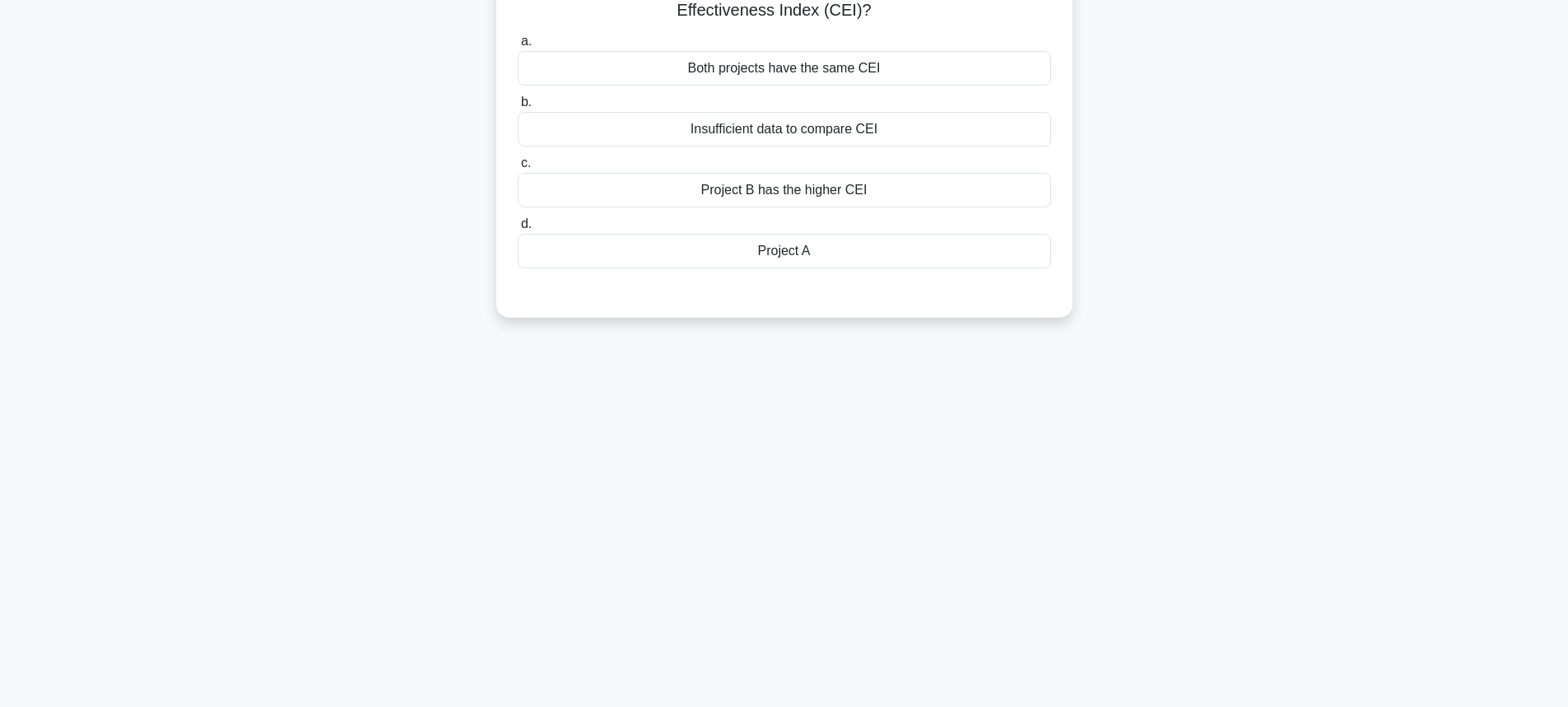
scroll to position [0, 0]
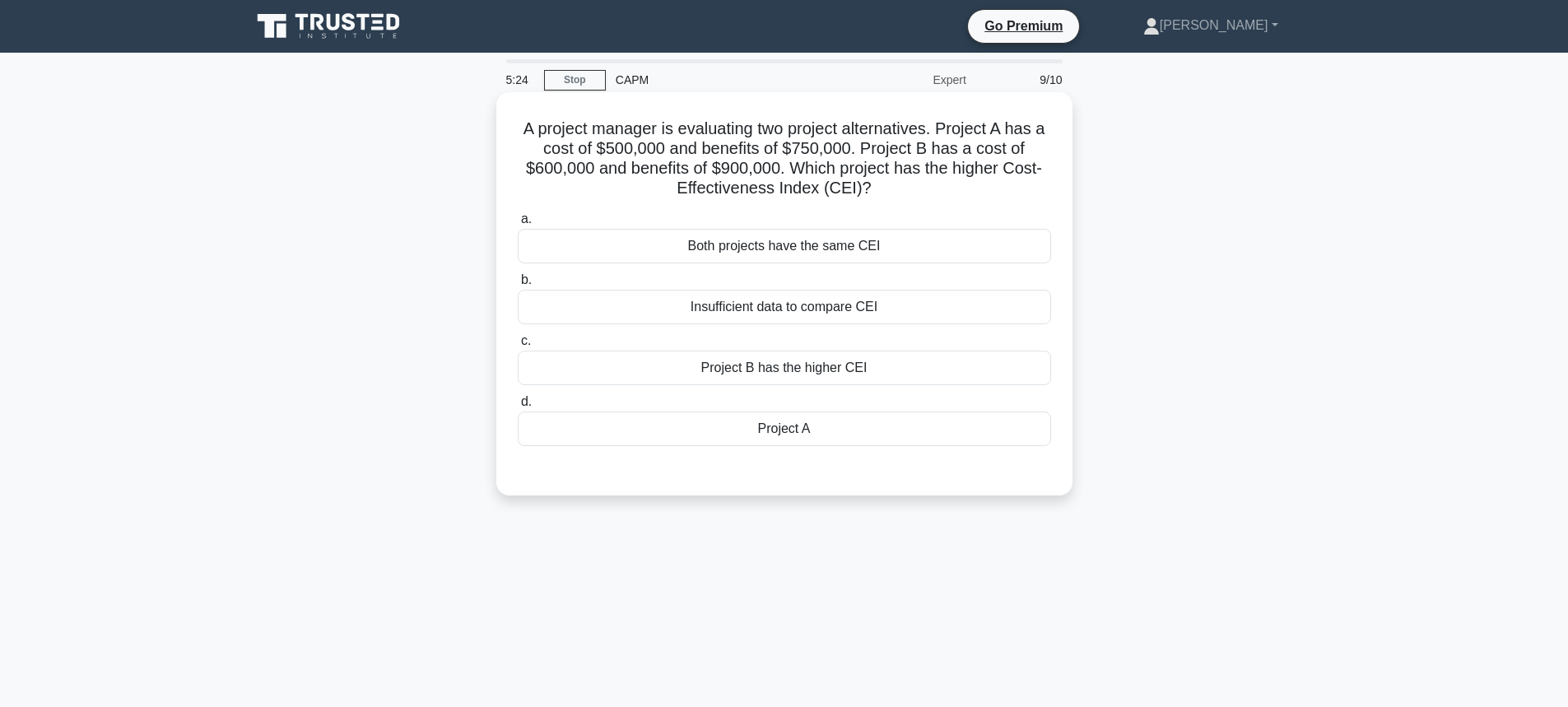
click at [865, 372] on div "Project B has the higher CEI" at bounding box center [784, 368] width 534 height 34
click at [518, 346] on input "c. Project B has the higher CEI" at bounding box center [518, 341] width 0 height 11
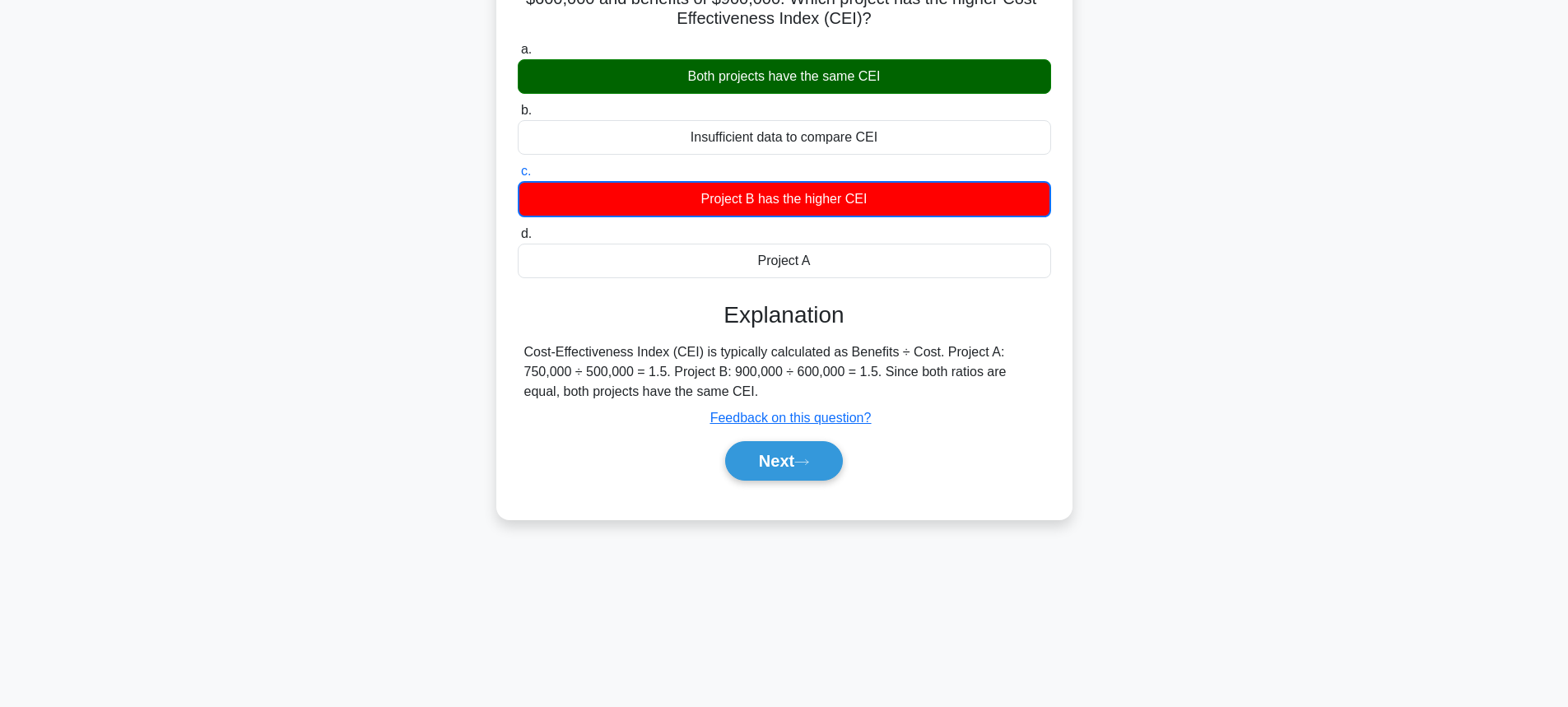
scroll to position [182, 0]
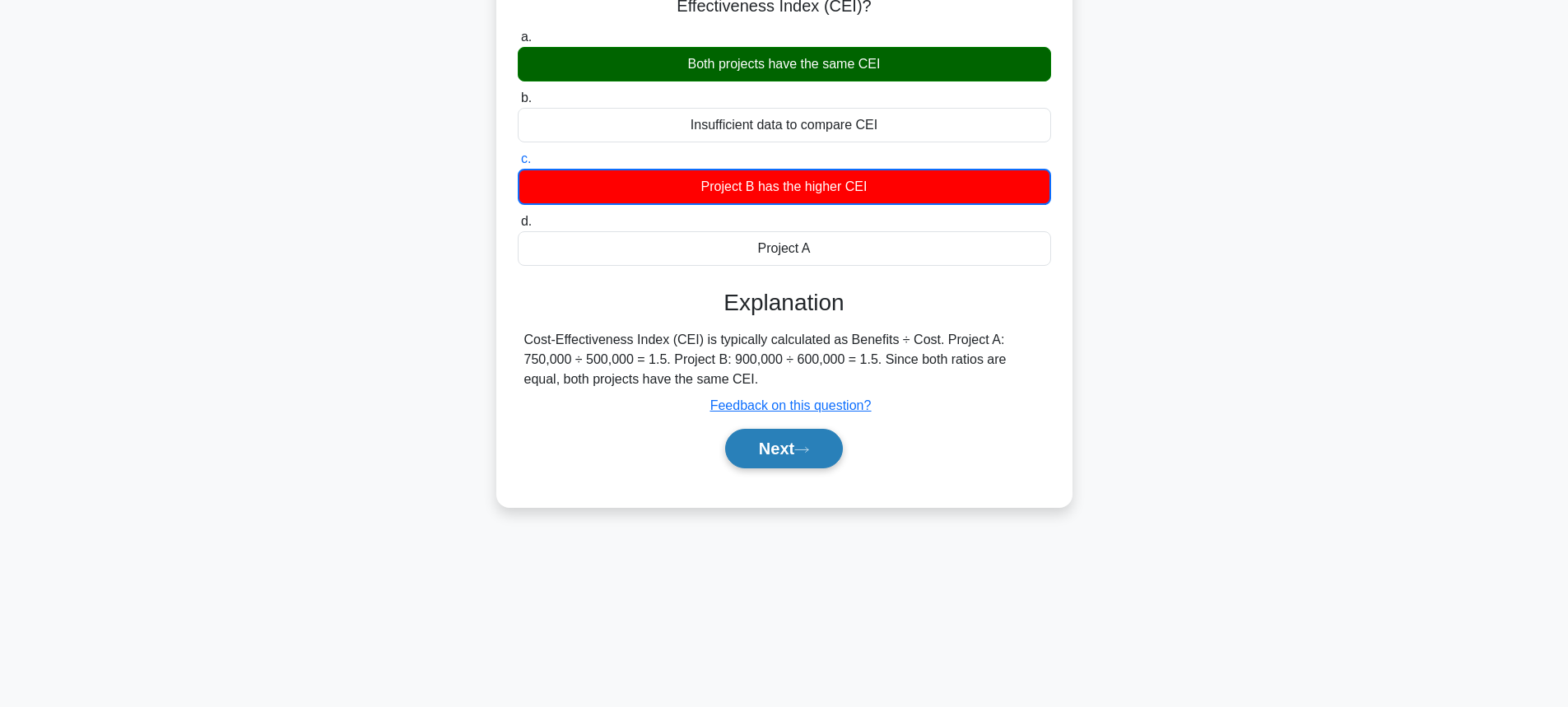
click at [806, 443] on button "Next" at bounding box center [784, 448] width 118 height 39
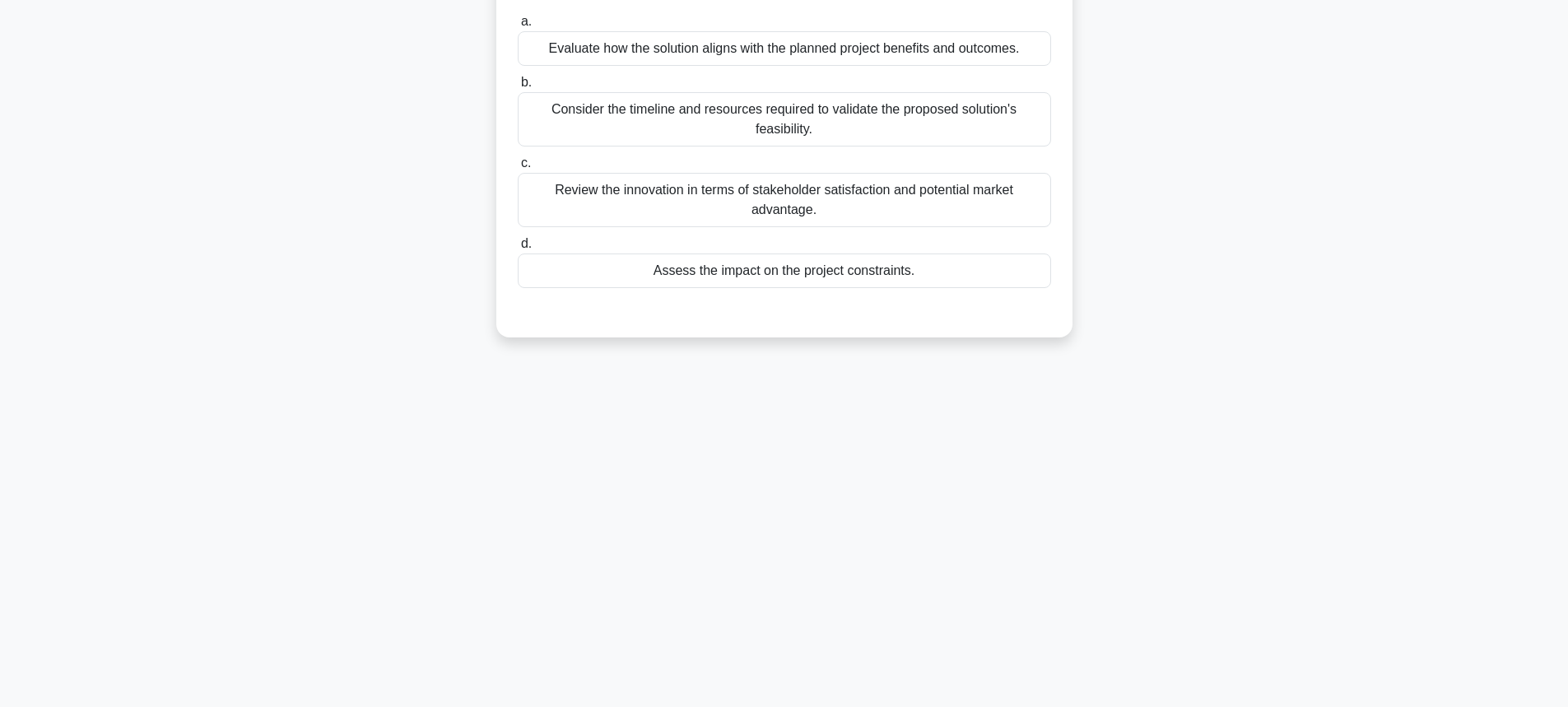
scroll to position [0, 0]
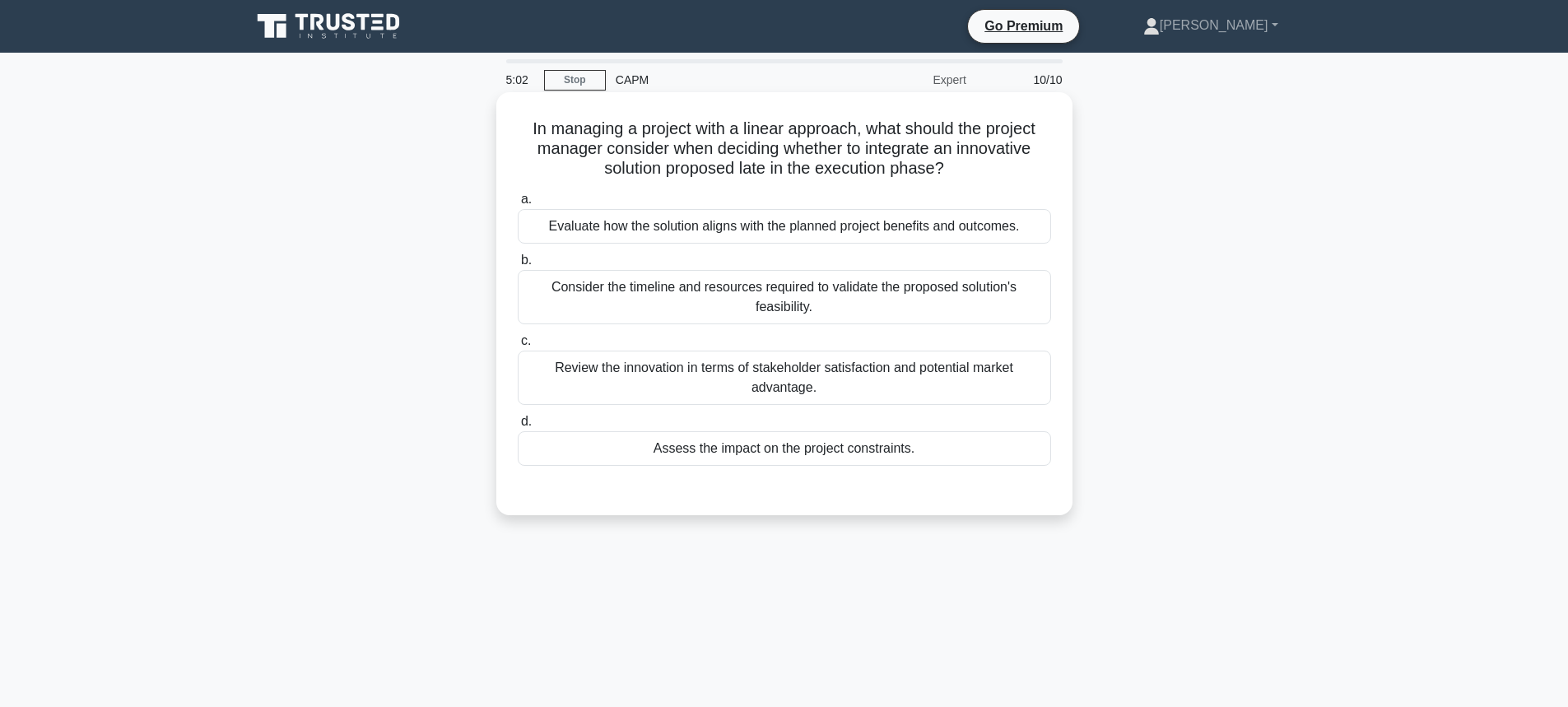
click at [730, 382] on div "Review the innovation in terms of stakeholder satisfaction and potential market…" at bounding box center [784, 378] width 534 height 55
click at [518, 346] on input "c. Review the innovation in terms of stakeholder satisfaction and potential mar…" at bounding box center [518, 341] width 0 height 11
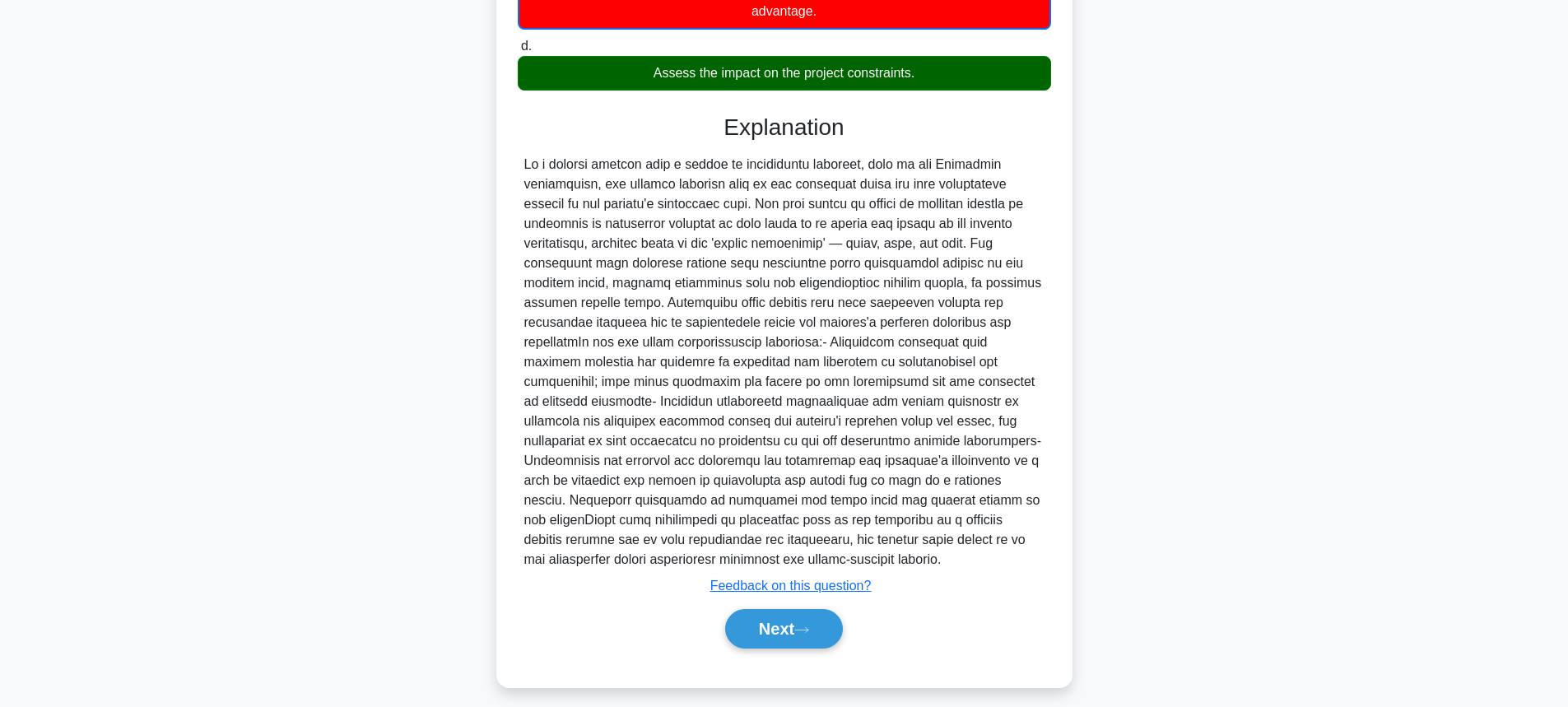
scroll to position [389, 0]
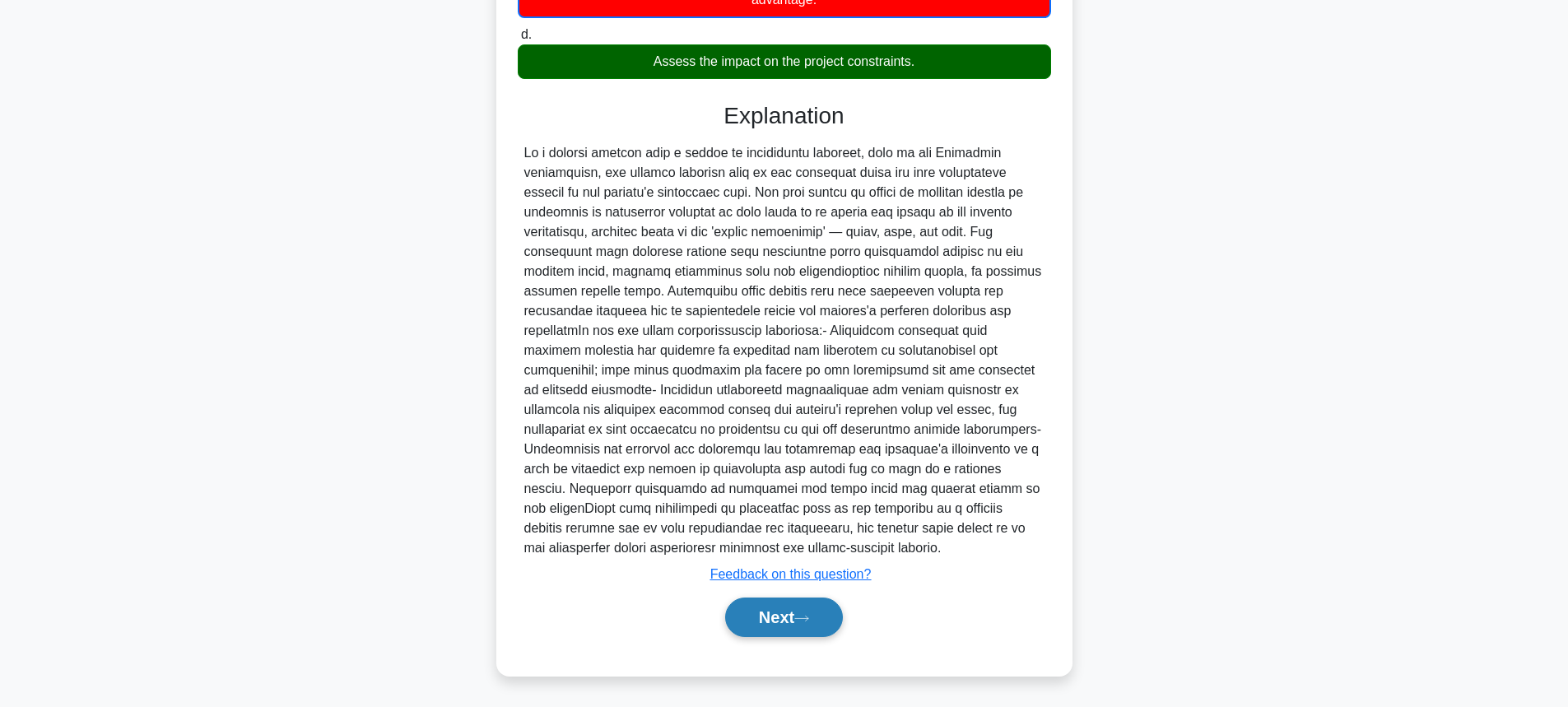
click at [772, 633] on button "Next" at bounding box center [784, 617] width 118 height 39
